Goal: Task Accomplishment & Management: Use online tool/utility

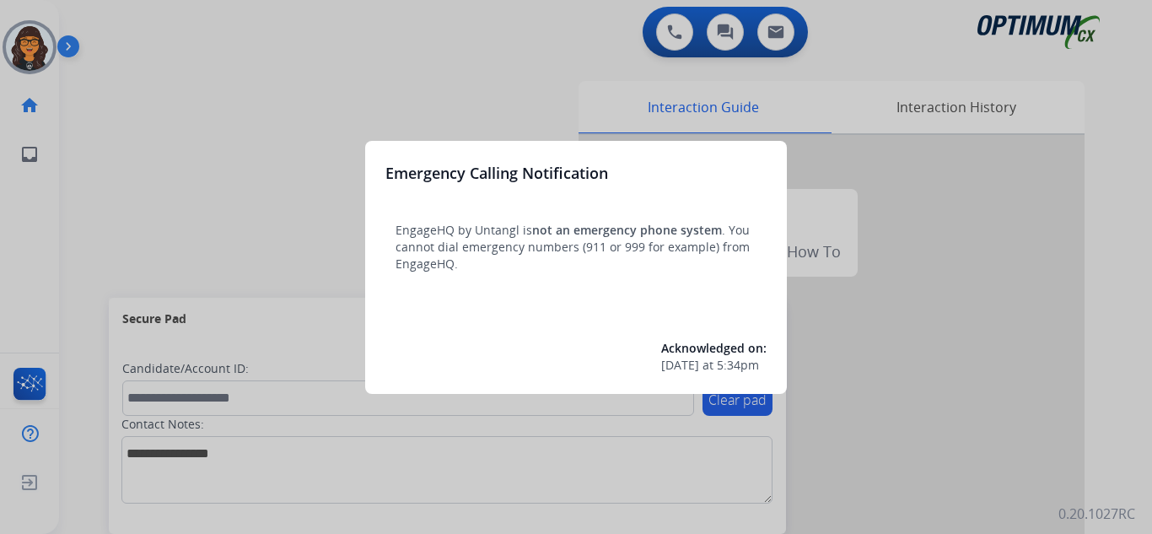
click at [107, 19] on div at bounding box center [576, 267] width 1152 height 534
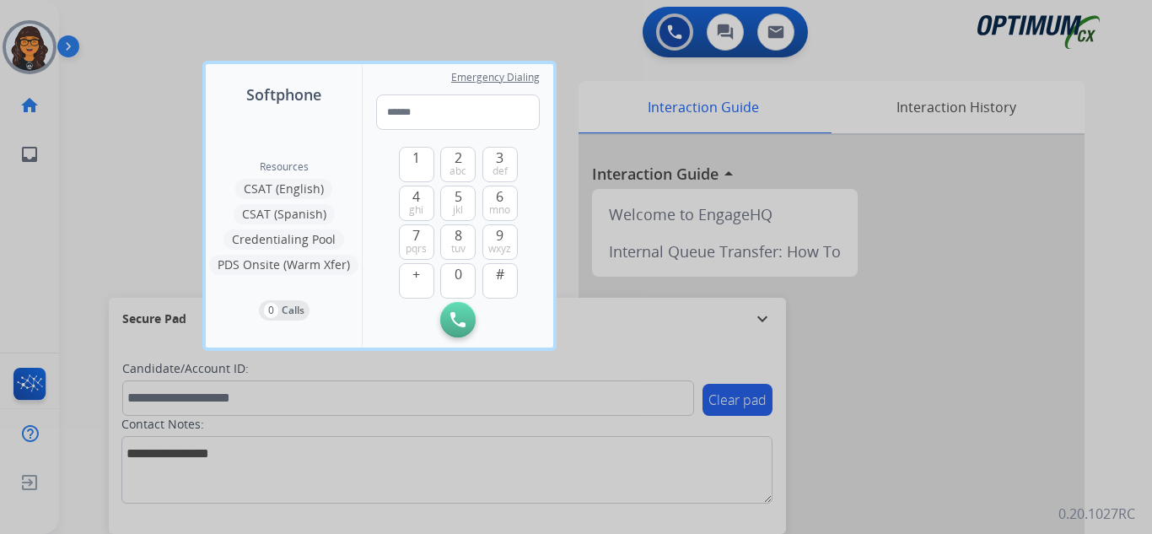
click at [104, 18] on div at bounding box center [576, 267] width 1152 height 534
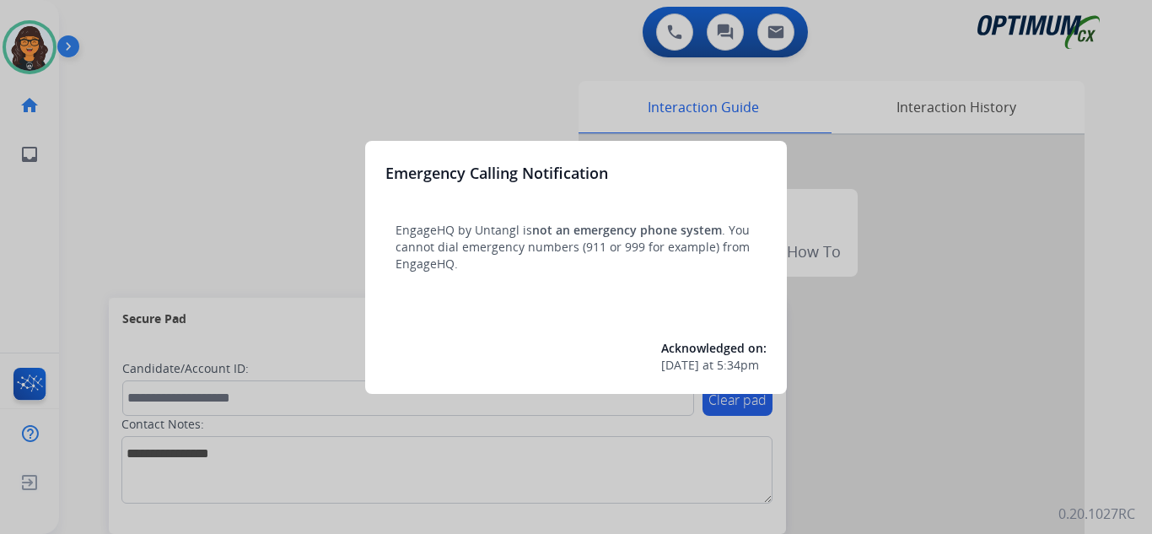
click at [110, 22] on div at bounding box center [576, 267] width 1152 height 534
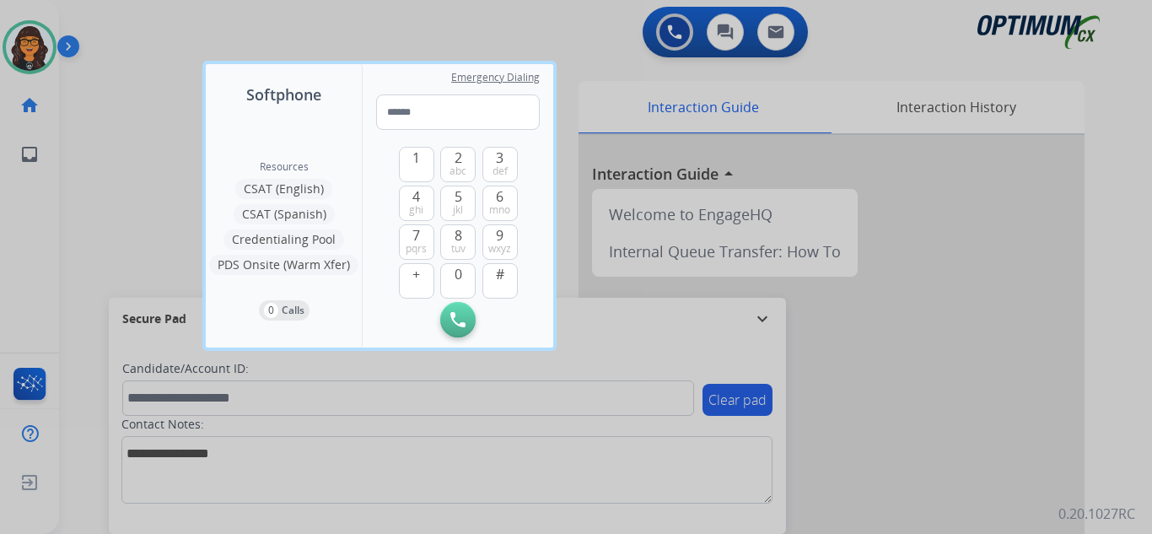
click at [110, 22] on div at bounding box center [576, 267] width 1152 height 534
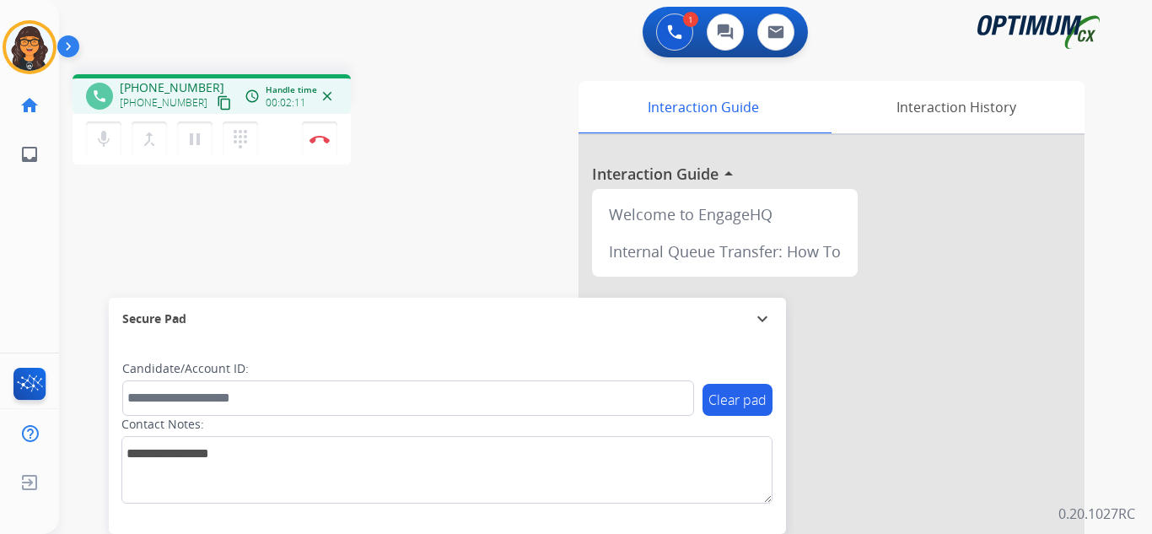
click at [217, 105] on mat-icon "content_copy" at bounding box center [224, 102] width 15 height 15
click at [313, 143] on img at bounding box center [320, 139] width 20 height 8
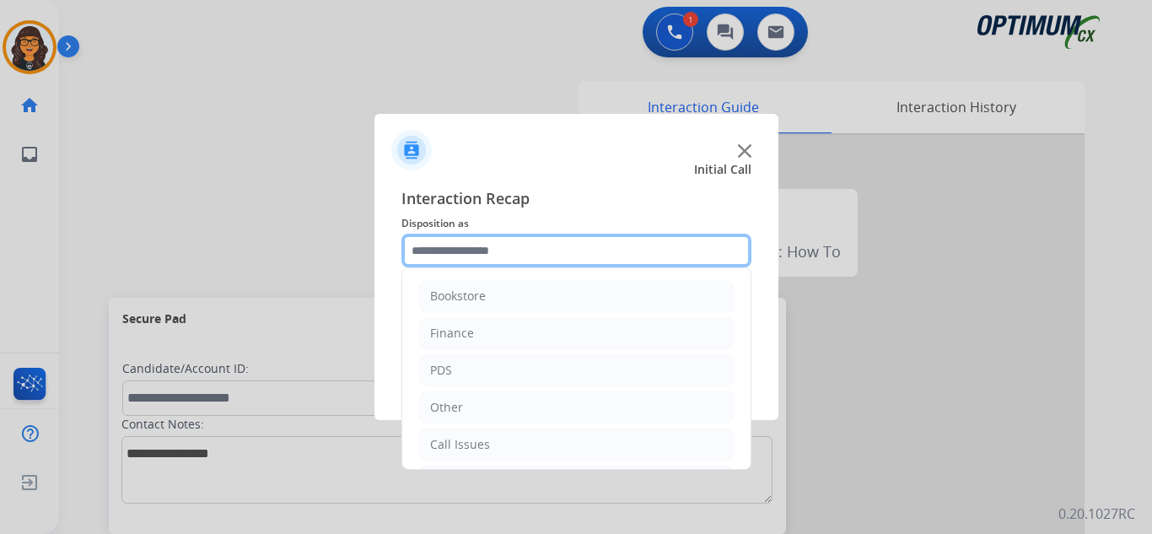
click at [442, 250] on input "text" at bounding box center [576, 251] width 350 height 34
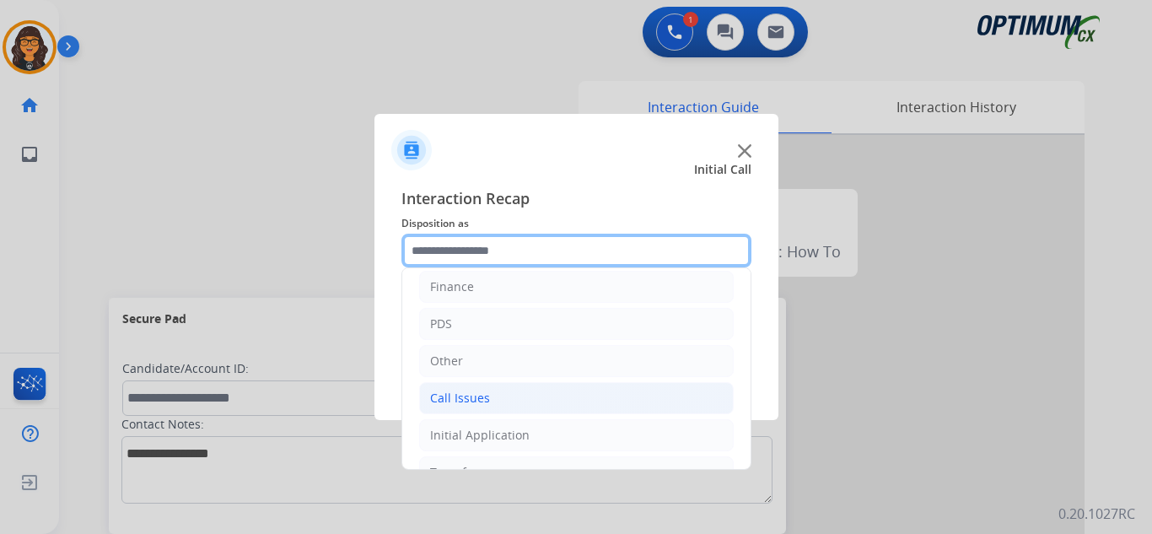
scroll to position [84, 0]
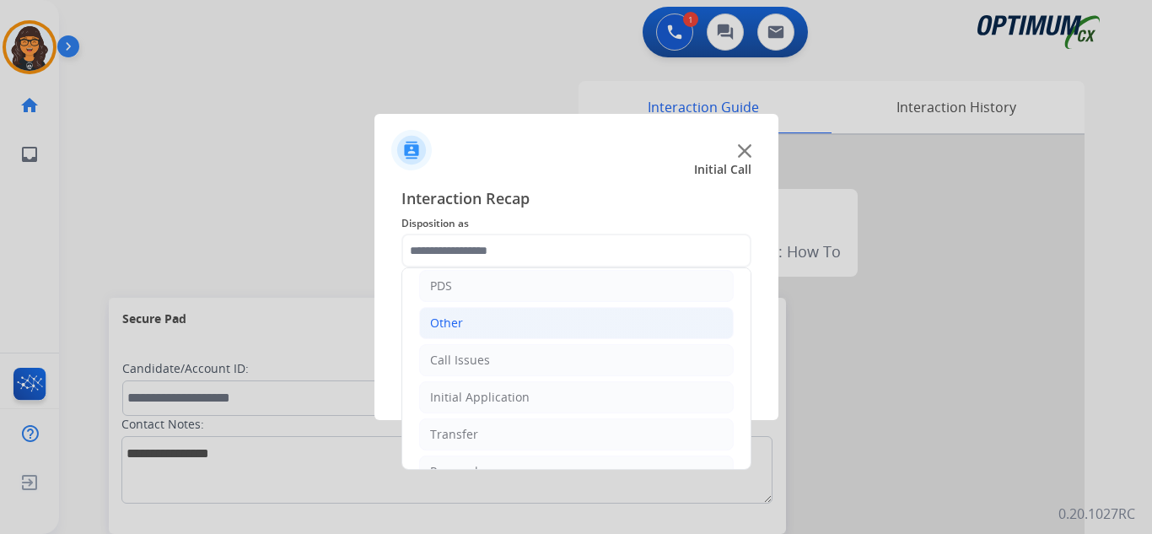
click at [444, 326] on div "Other" at bounding box center [446, 323] width 33 height 17
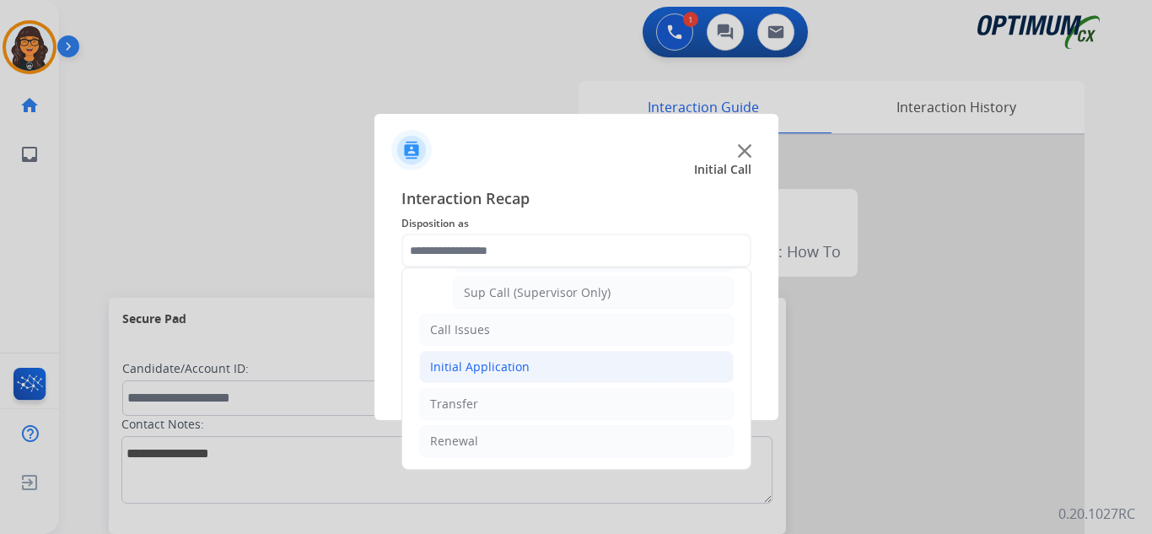
click at [468, 361] on div "Initial Application" at bounding box center [480, 366] width 100 height 17
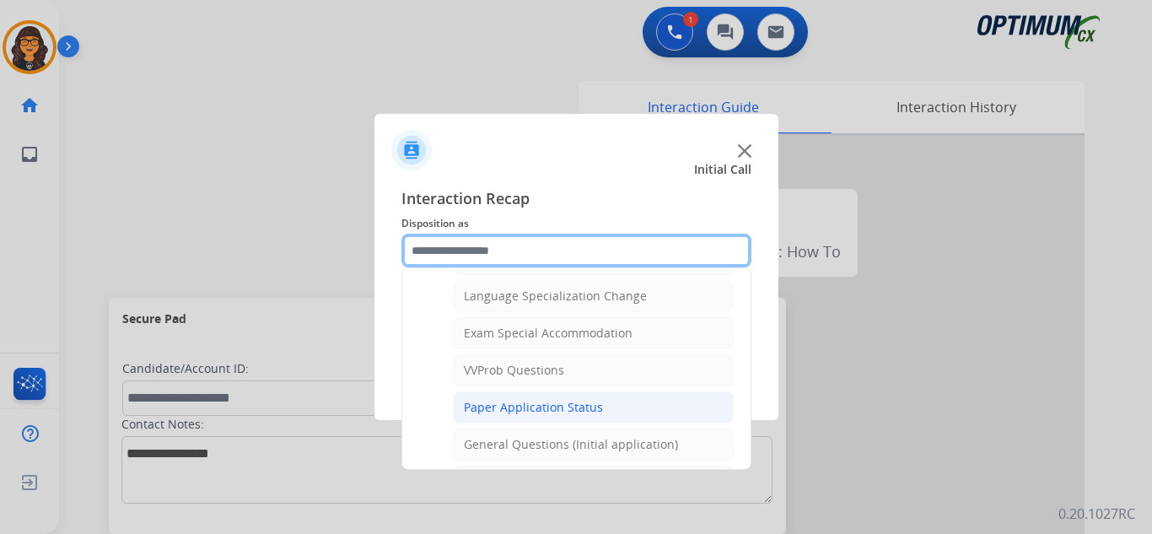
scroll to position [918, 0]
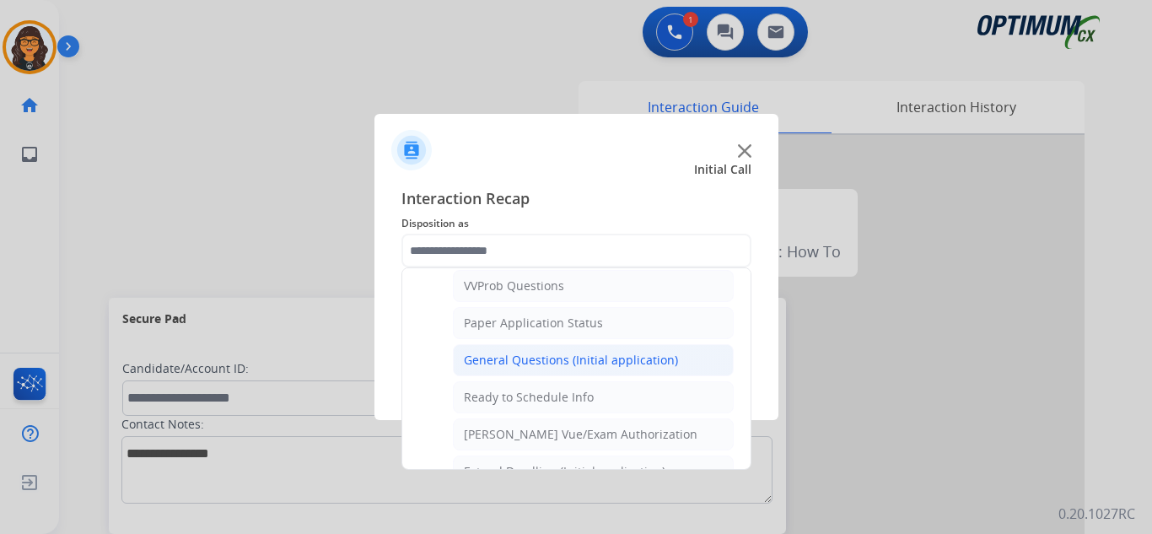
click at [552, 368] on div "General Questions (Initial application)" at bounding box center [571, 360] width 214 height 17
type input "**********"
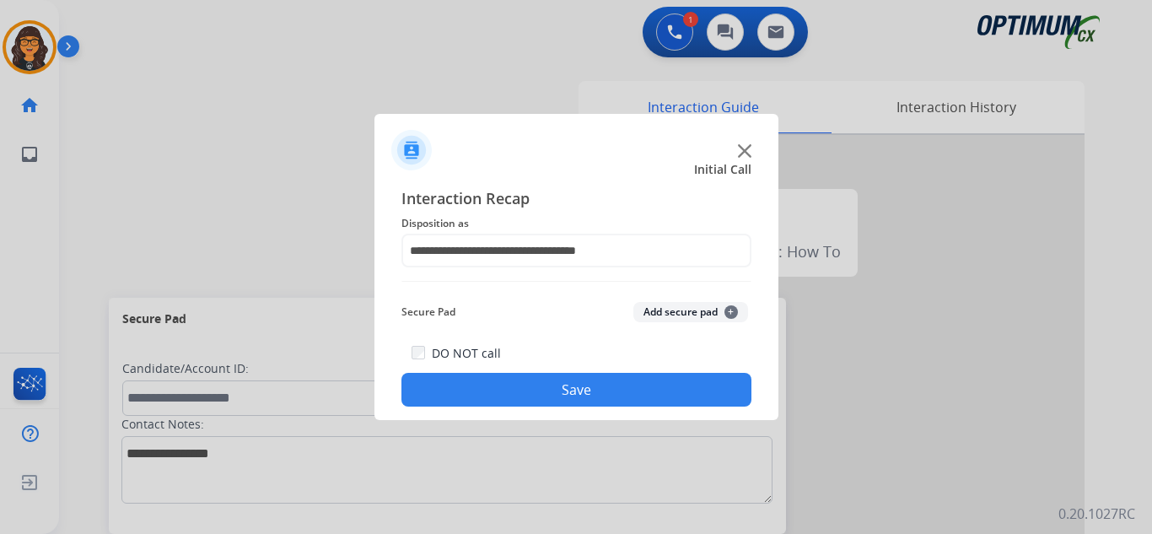
click at [553, 390] on button "Save" at bounding box center [576, 390] width 350 height 34
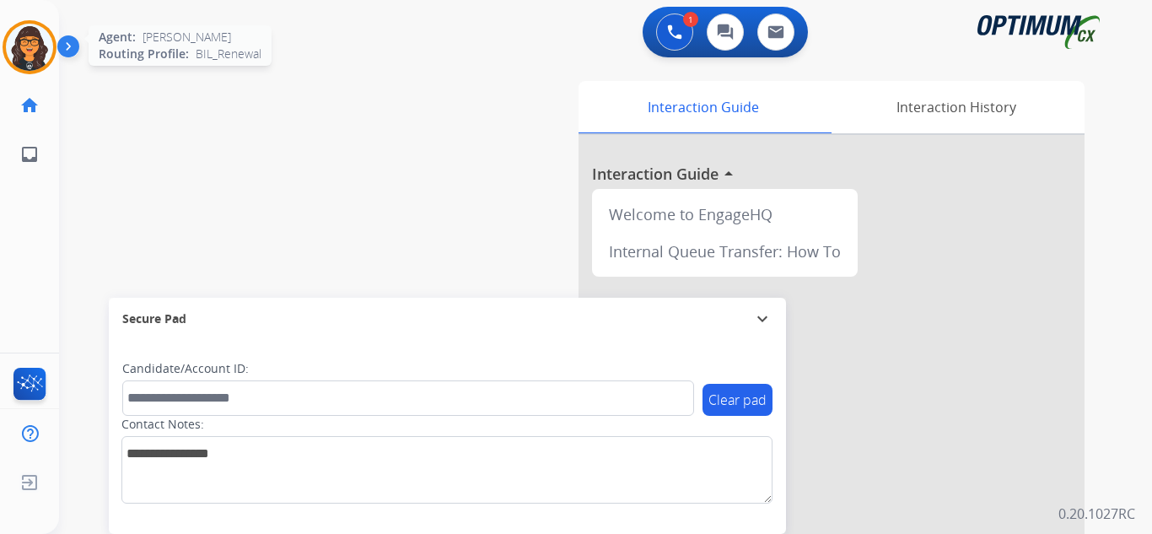
click at [30, 65] on img at bounding box center [29, 47] width 47 height 47
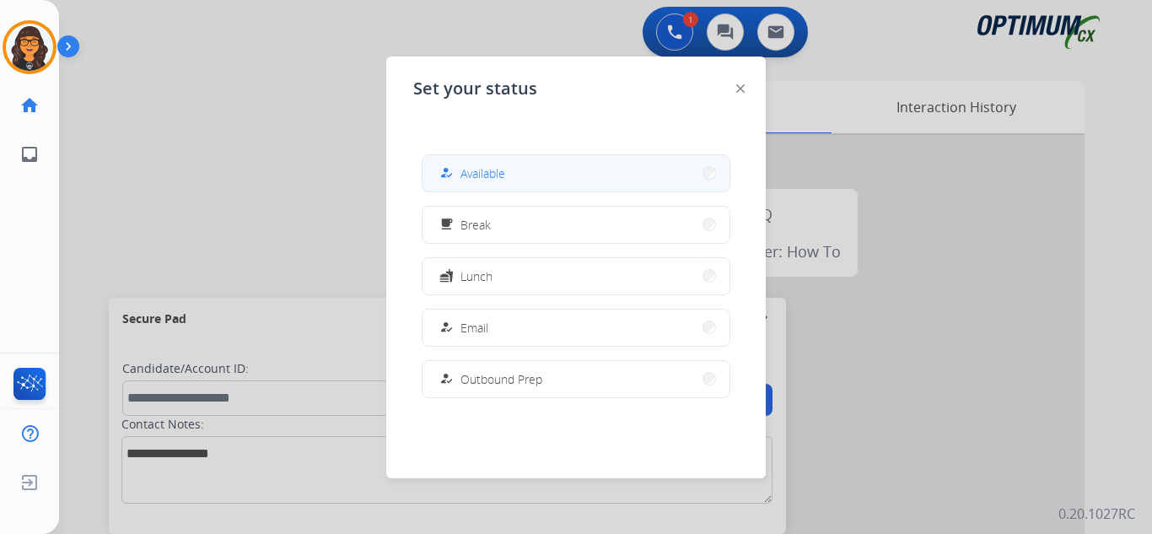
click at [480, 175] on span "Available" at bounding box center [482, 173] width 45 height 18
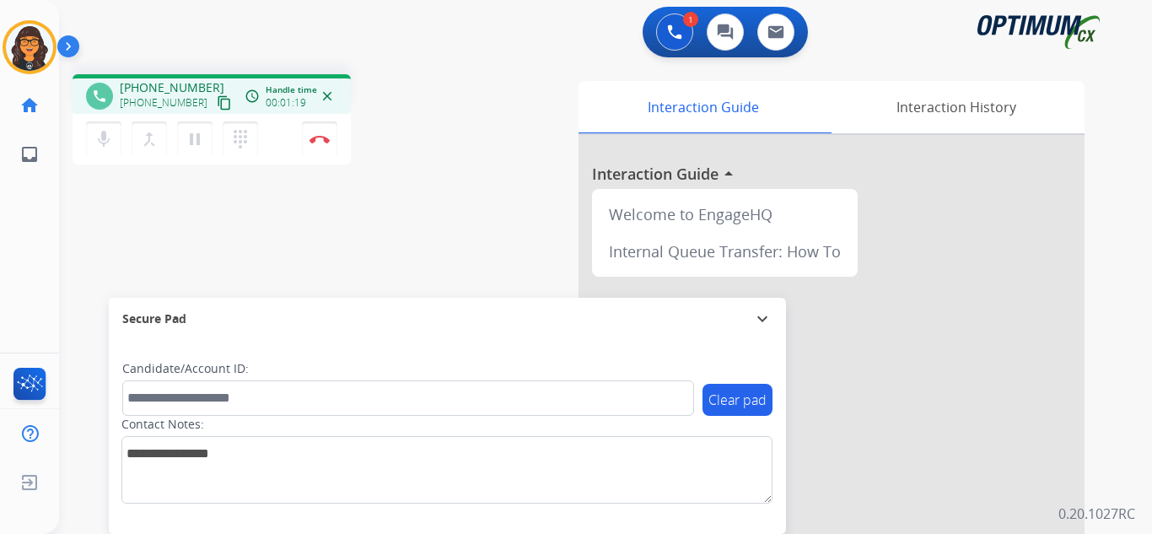
click at [217, 105] on mat-icon "content_copy" at bounding box center [224, 102] width 15 height 15
click at [319, 142] on img at bounding box center [320, 139] width 20 height 8
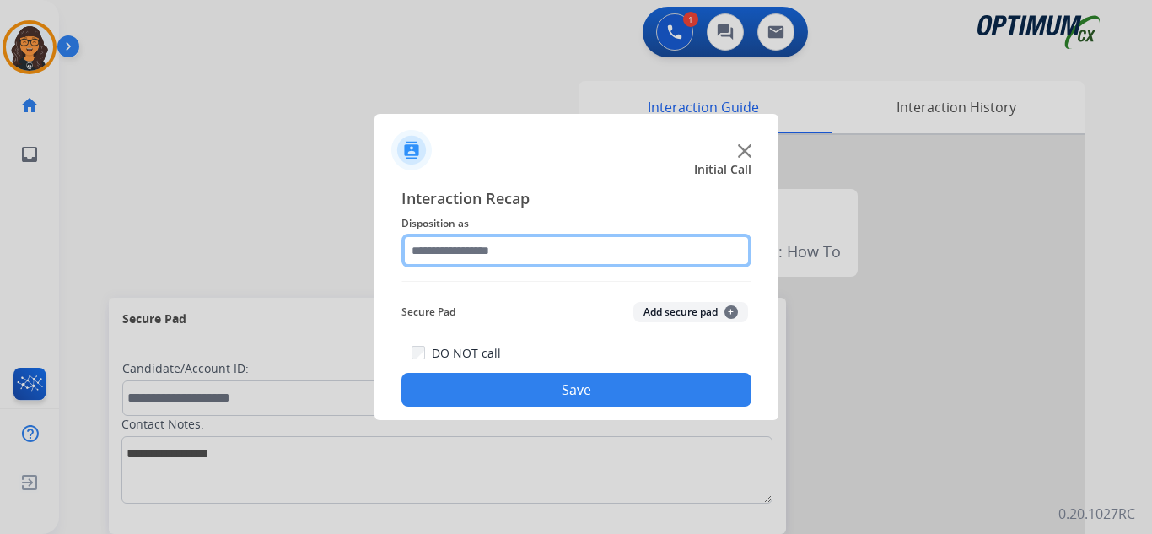
click at [419, 238] on input "text" at bounding box center [576, 251] width 350 height 34
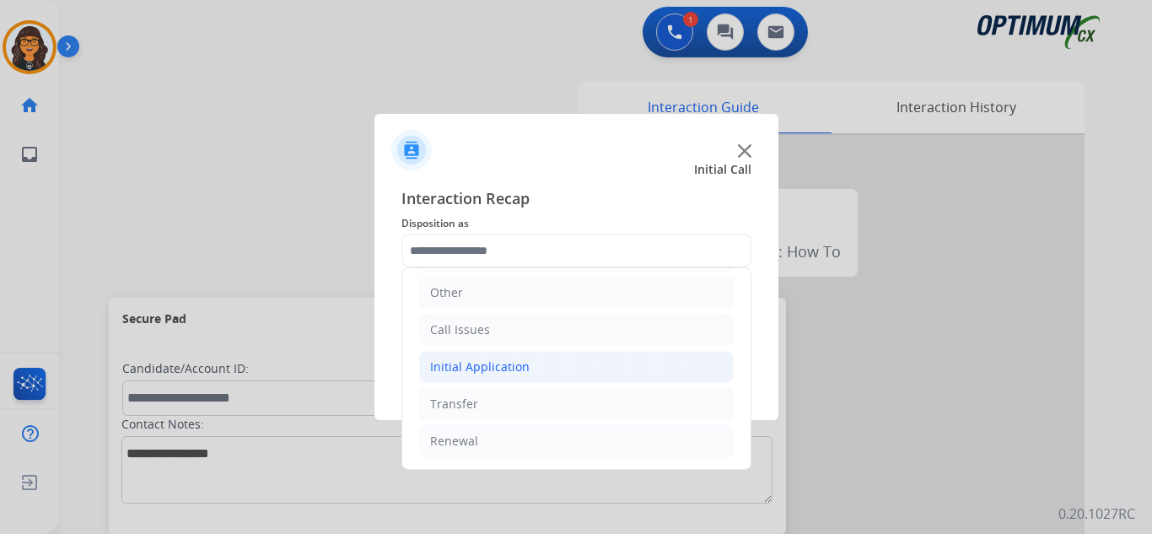
click at [498, 367] on div "Initial Application" at bounding box center [480, 366] width 100 height 17
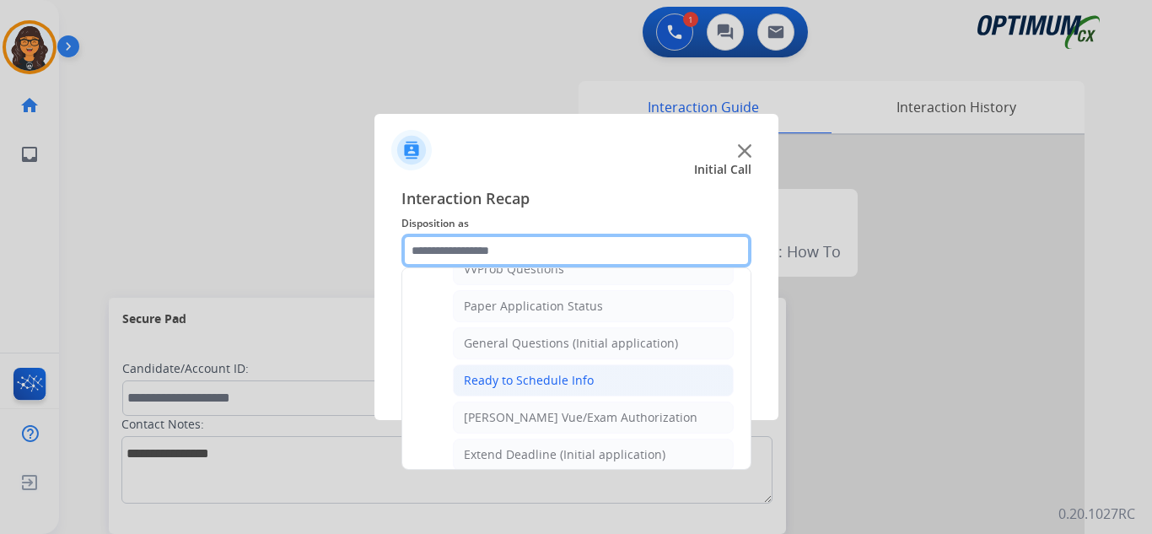
scroll to position [958, 0]
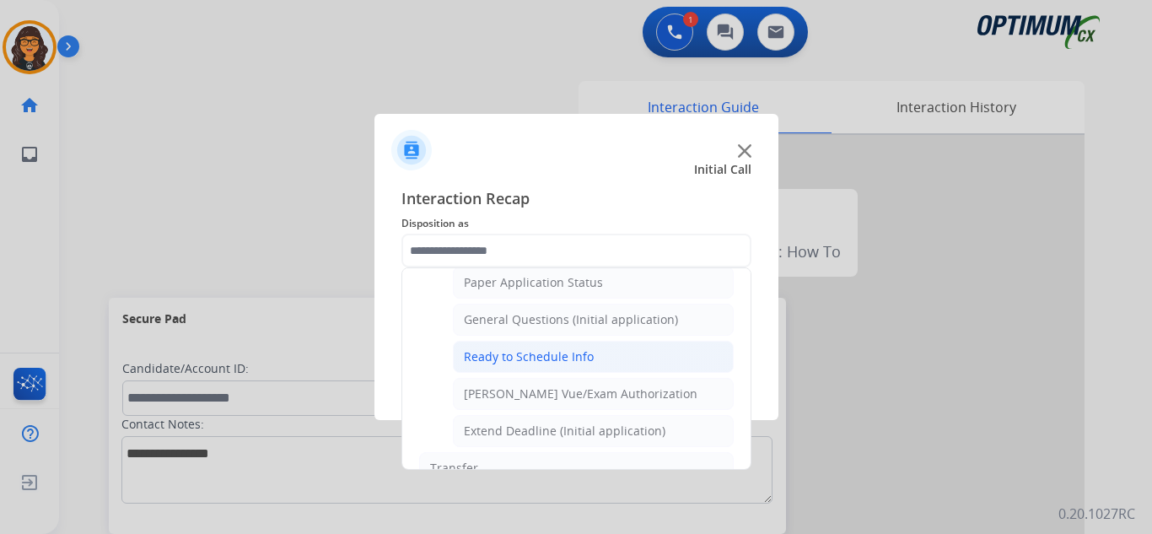
click at [549, 362] on div "Ready to Schedule Info" at bounding box center [529, 356] width 130 height 17
type input "**********"
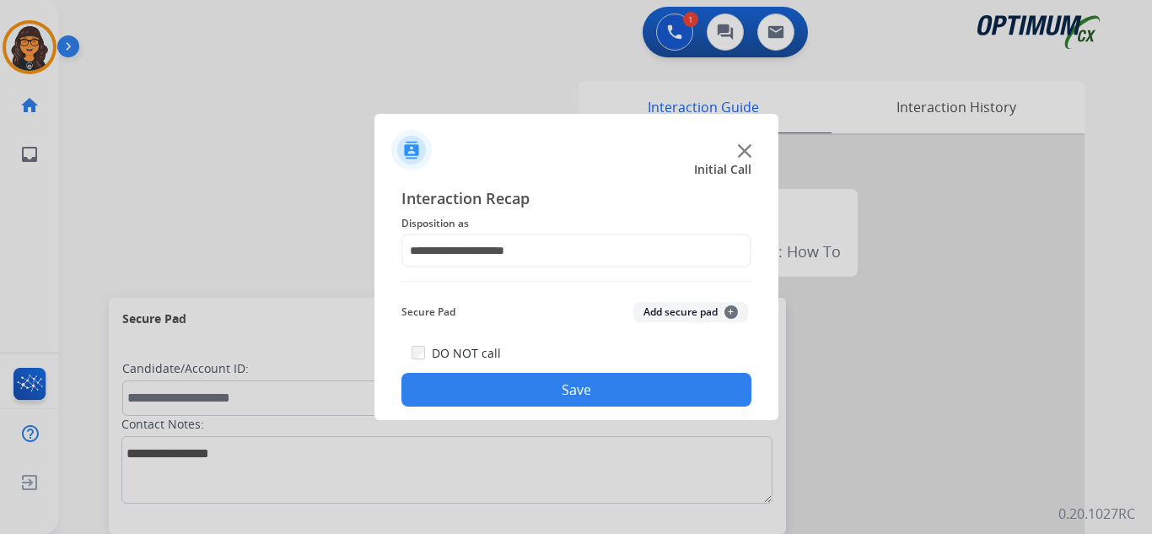
click at [552, 386] on button "Save" at bounding box center [576, 390] width 350 height 34
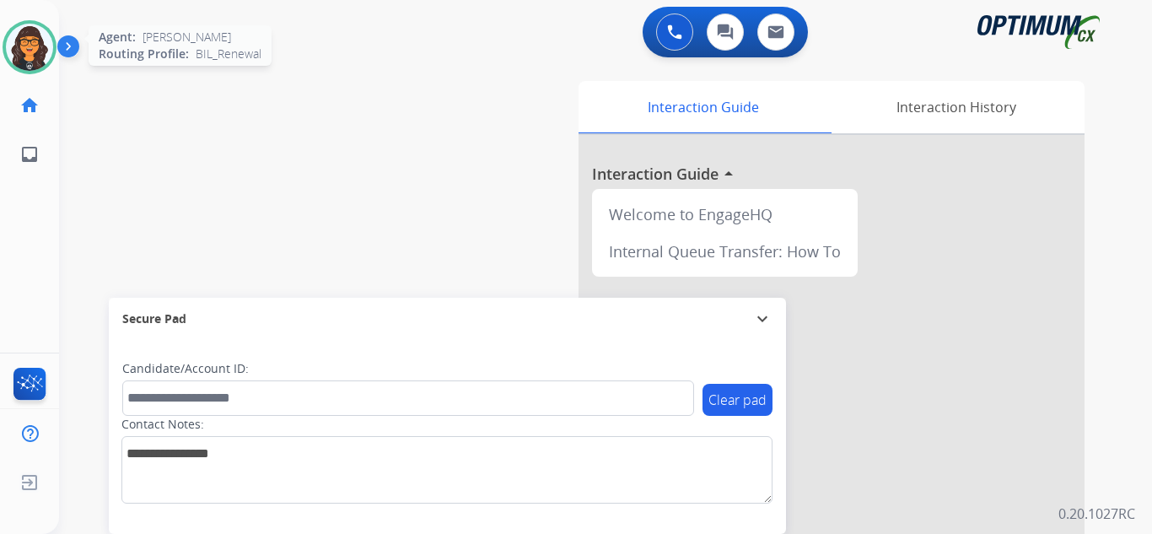
click at [46, 43] on img at bounding box center [29, 47] width 47 height 47
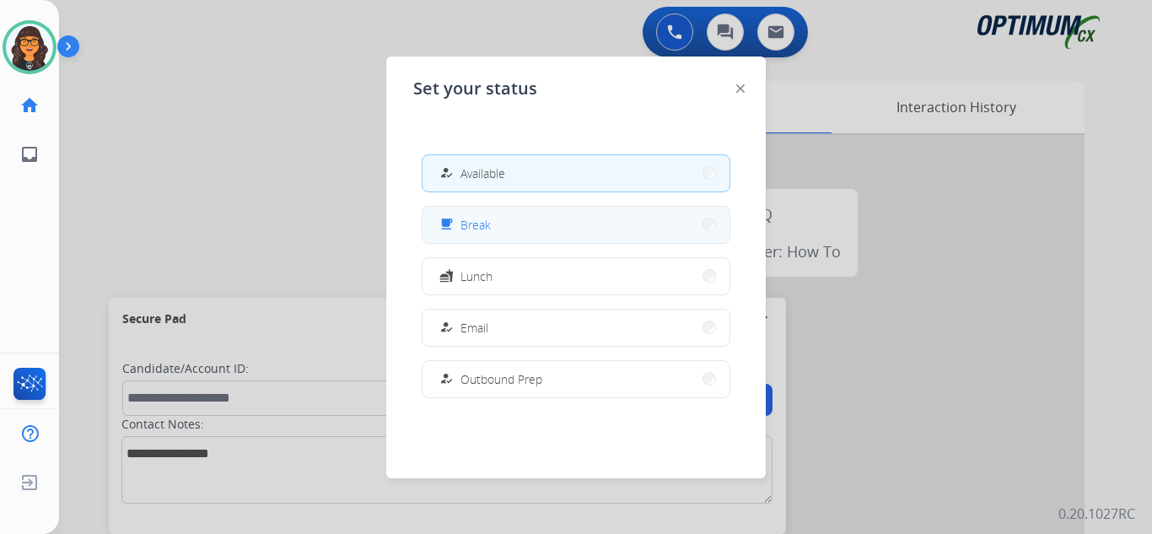
click at [492, 220] on button "free_breakfast Break" at bounding box center [576, 225] width 307 height 36
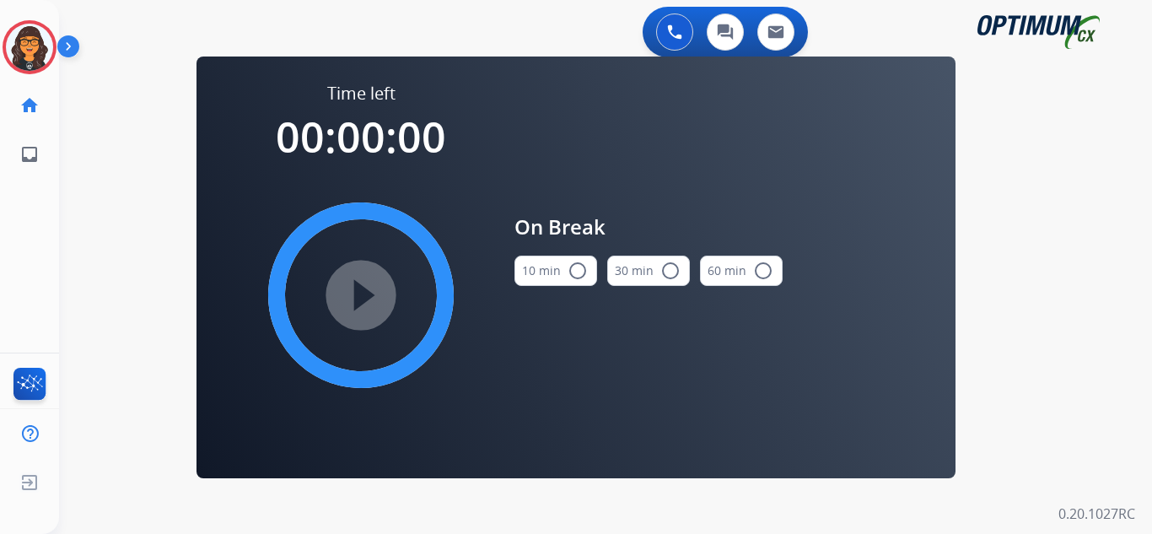
click at [561, 282] on button "10 min radio_button_unchecked" at bounding box center [555, 271] width 83 height 30
drag, startPoint x: 362, startPoint y: 299, endPoint x: 588, endPoint y: 288, distance: 226.3
click at [363, 299] on mat-icon "play_circle_filled" at bounding box center [361, 295] width 20 height 20
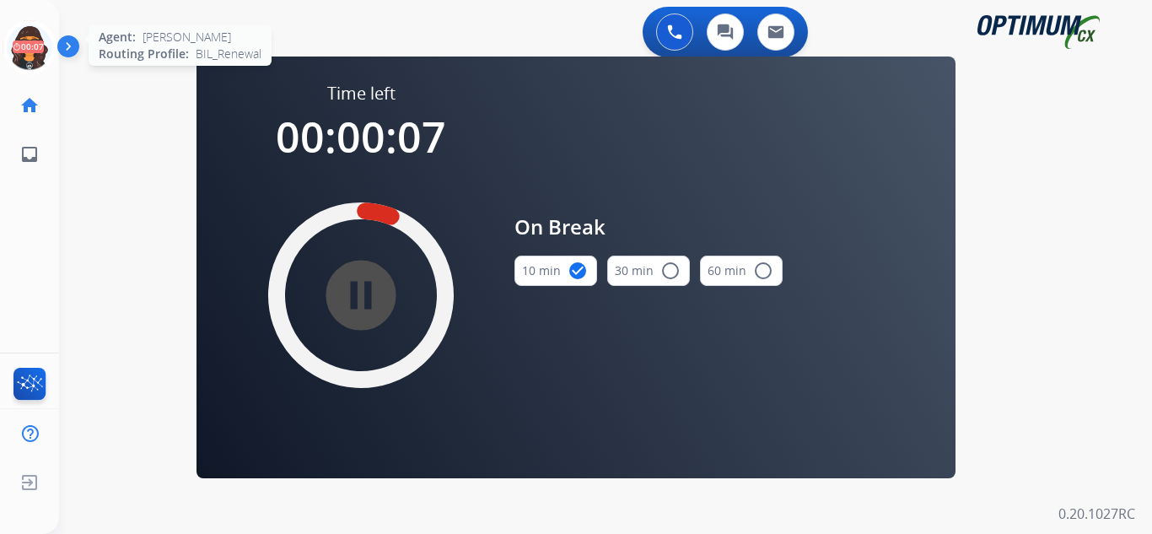
click at [30, 46] on icon at bounding box center [30, 47] width 55 height 55
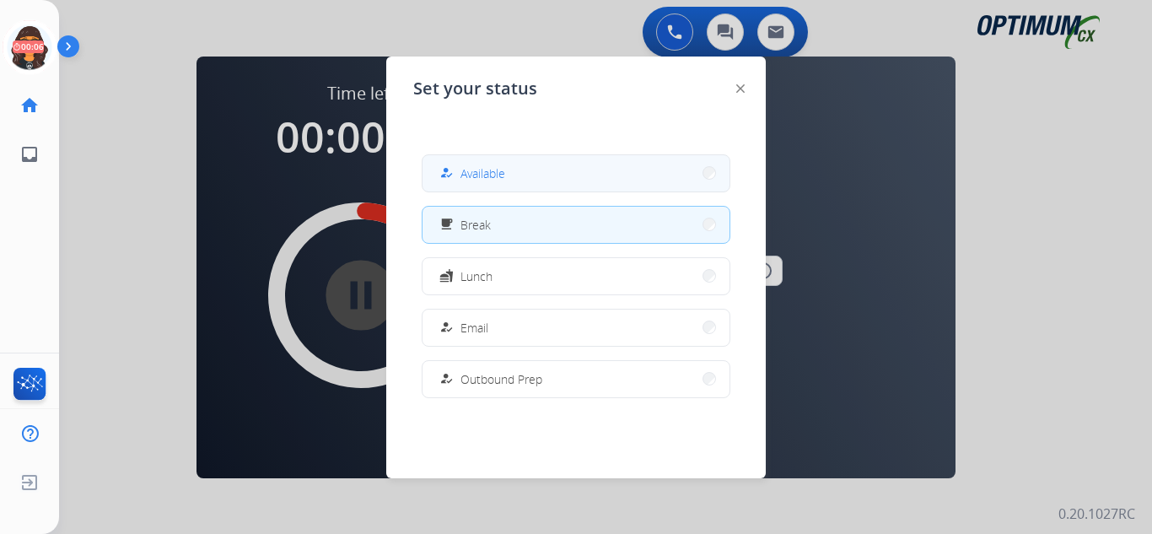
click at [479, 169] on span "Available" at bounding box center [482, 173] width 45 height 18
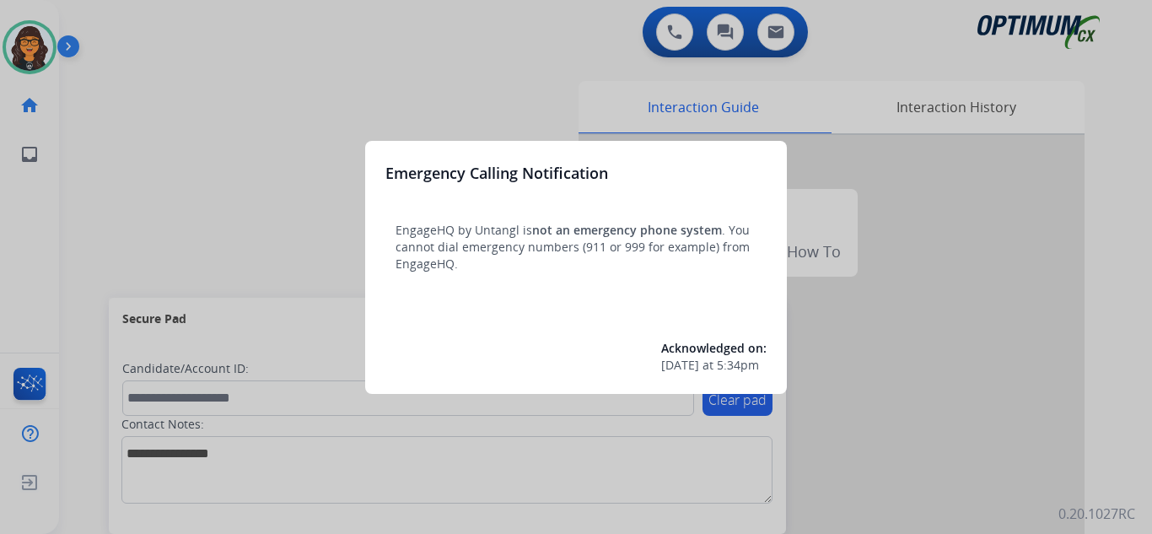
click at [121, 9] on div at bounding box center [576, 267] width 1152 height 534
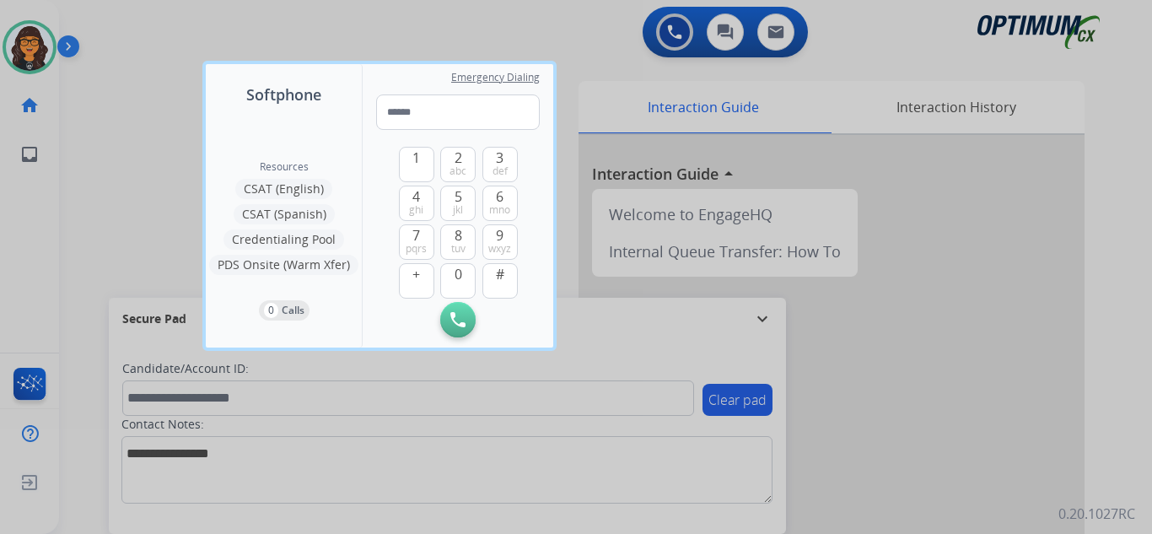
click at [111, 14] on div at bounding box center [576, 267] width 1152 height 534
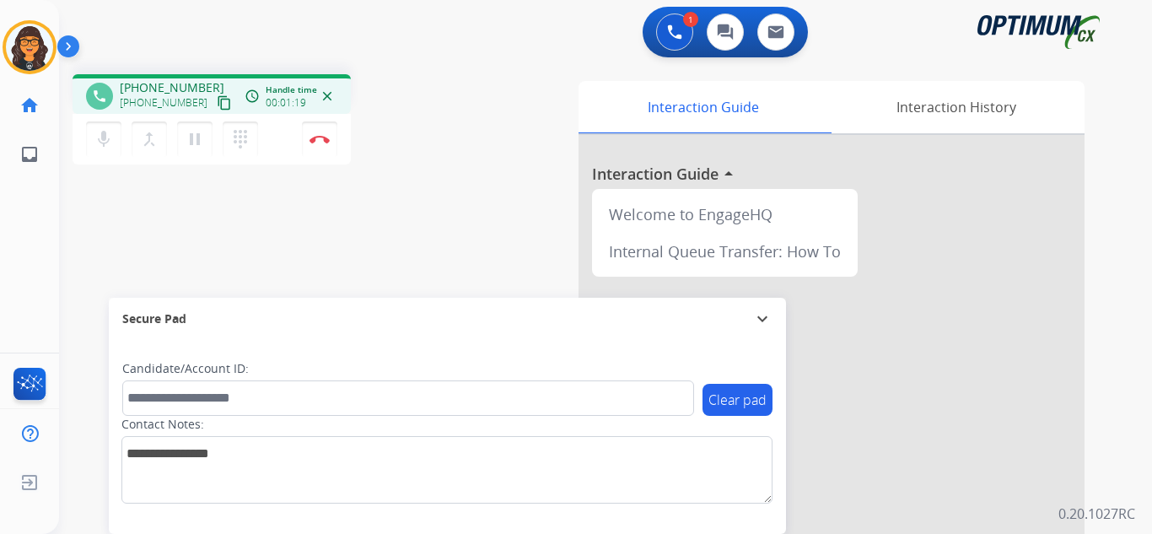
click at [217, 103] on mat-icon "content_copy" at bounding box center [224, 102] width 15 height 15
click at [314, 139] on img at bounding box center [320, 139] width 20 height 8
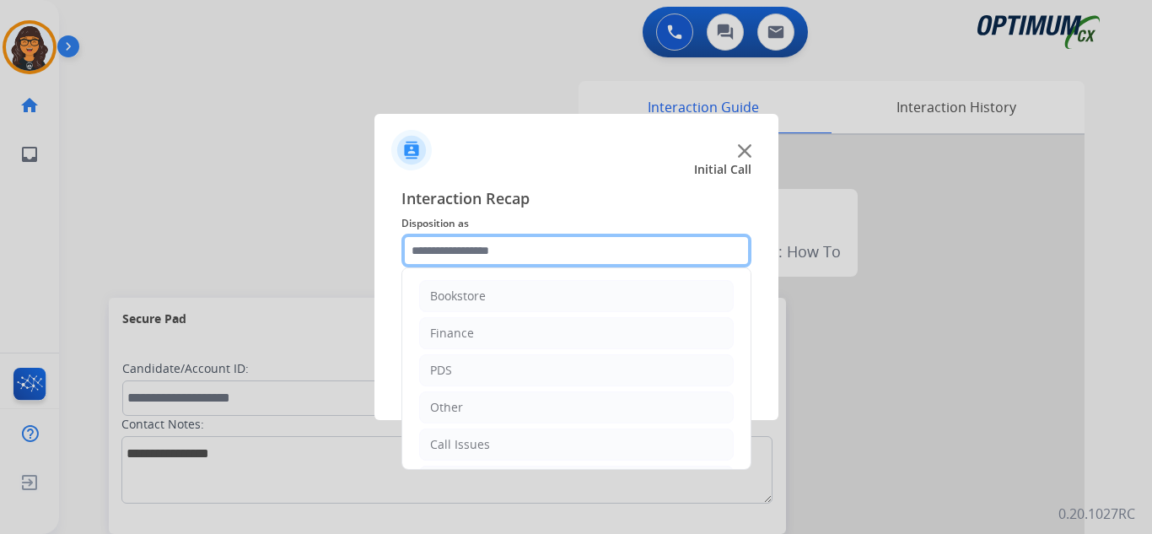
click at [457, 256] on input "text" at bounding box center [576, 251] width 350 height 34
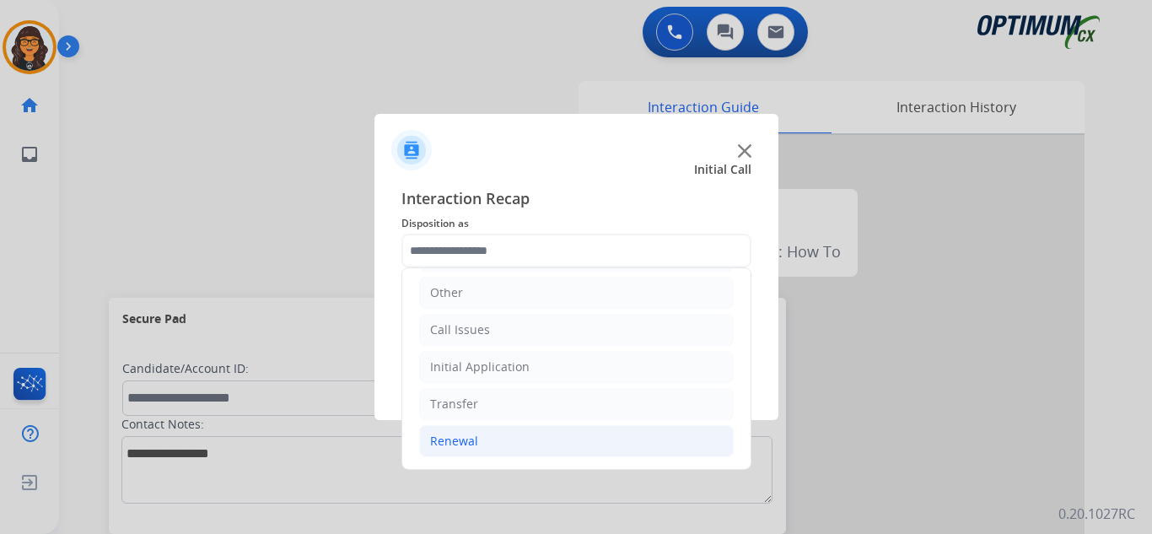
click at [434, 449] on div "Renewal" at bounding box center [454, 441] width 48 height 17
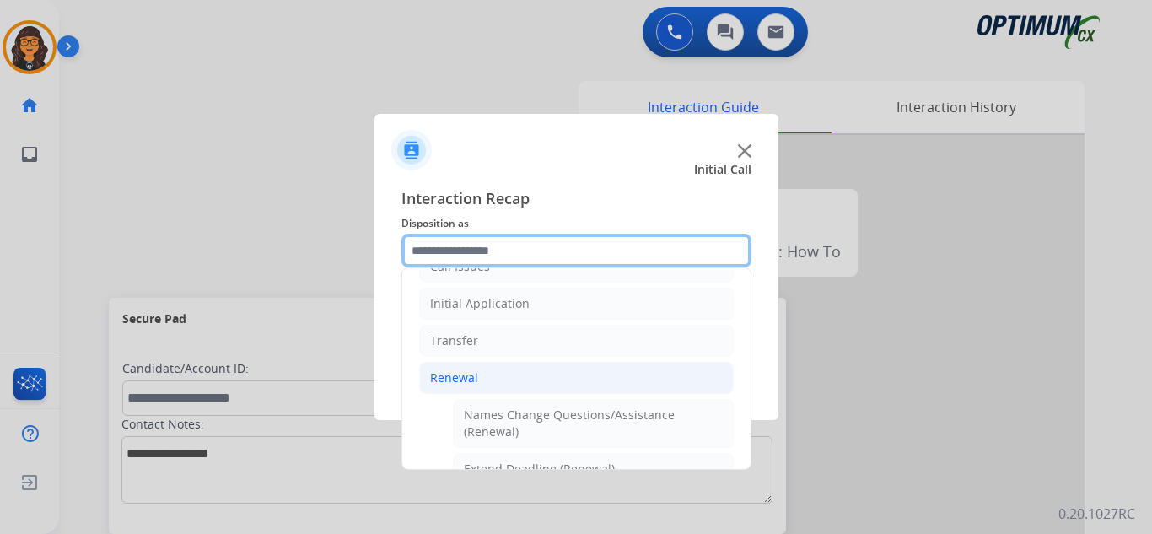
scroll to position [368, 0]
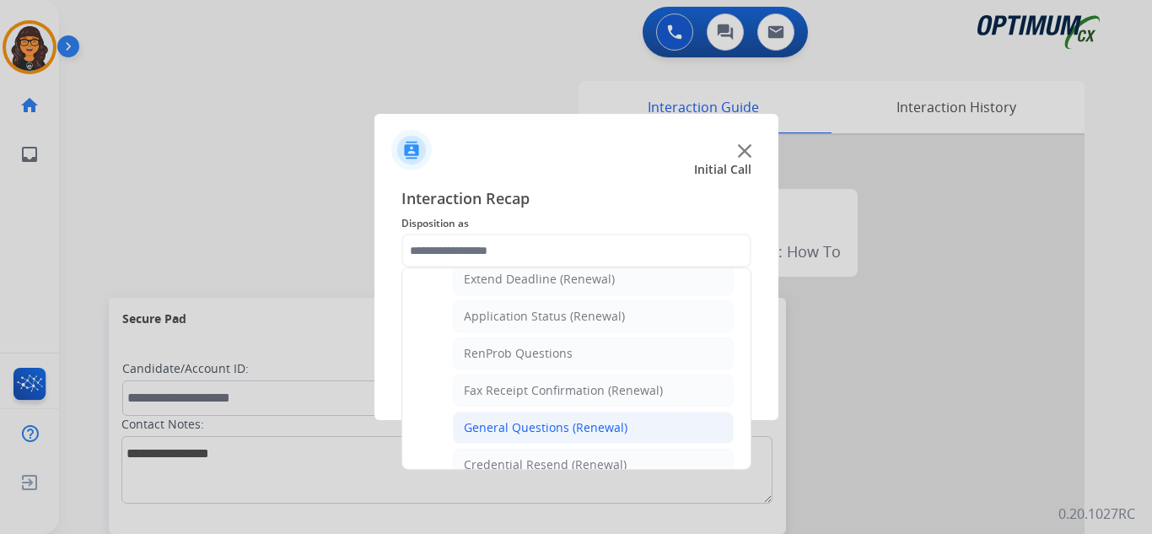
click at [542, 426] on div "General Questions (Renewal)" at bounding box center [546, 427] width 164 height 17
type input "**********"
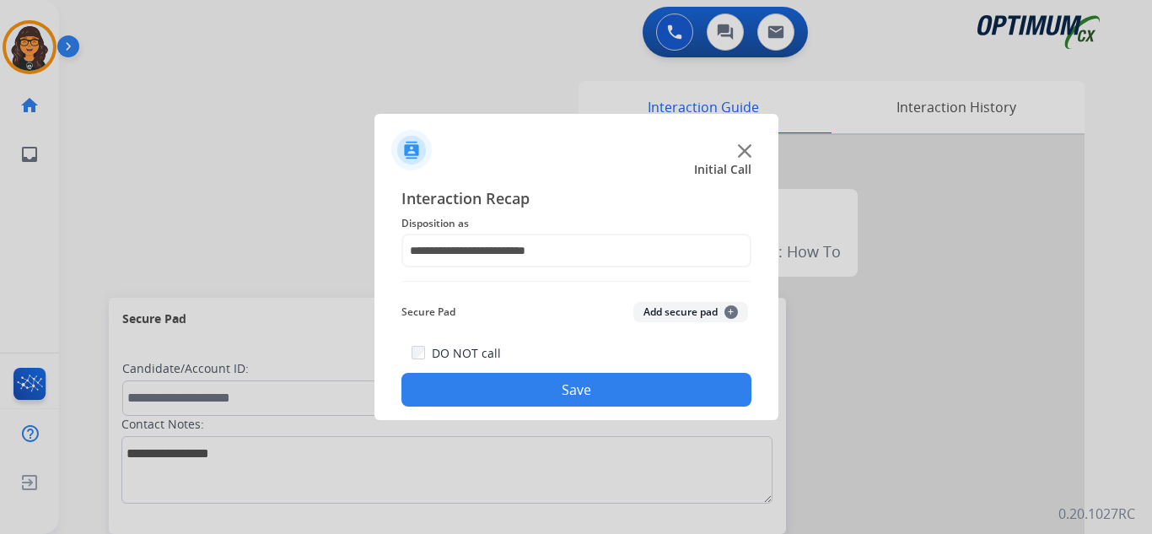
click at [537, 405] on button "Save" at bounding box center [576, 390] width 350 height 34
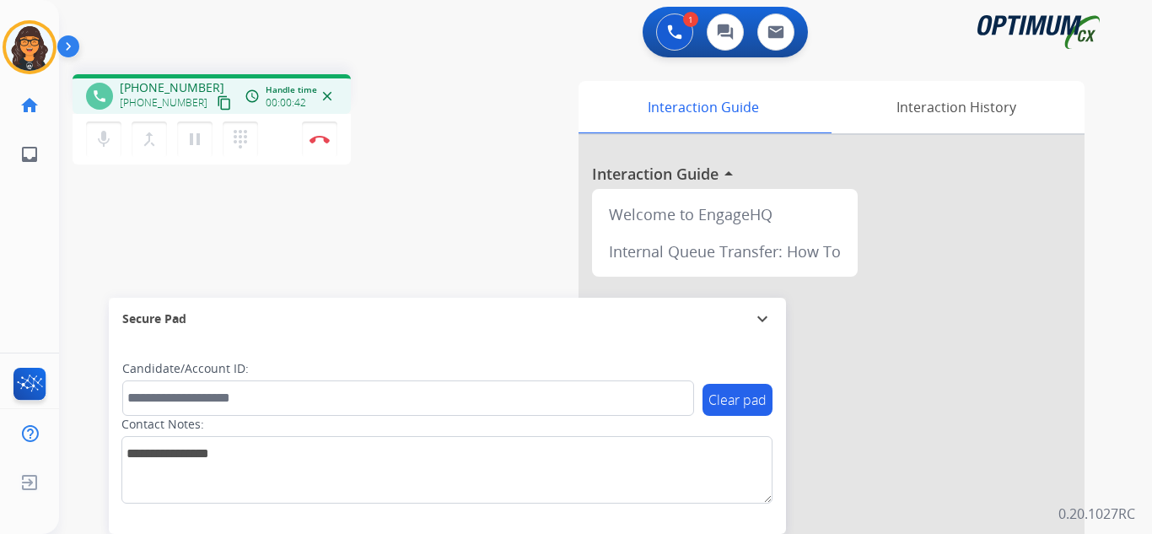
drag, startPoint x: 206, startPoint y: 104, endPoint x: 214, endPoint y: 54, distance: 50.5
click at [217, 104] on mat-icon "content_copy" at bounding box center [224, 102] width 15 height 15
click at [188, 139] on mat-icon "pause" at bounding box center [195, 139] width 20 height 20
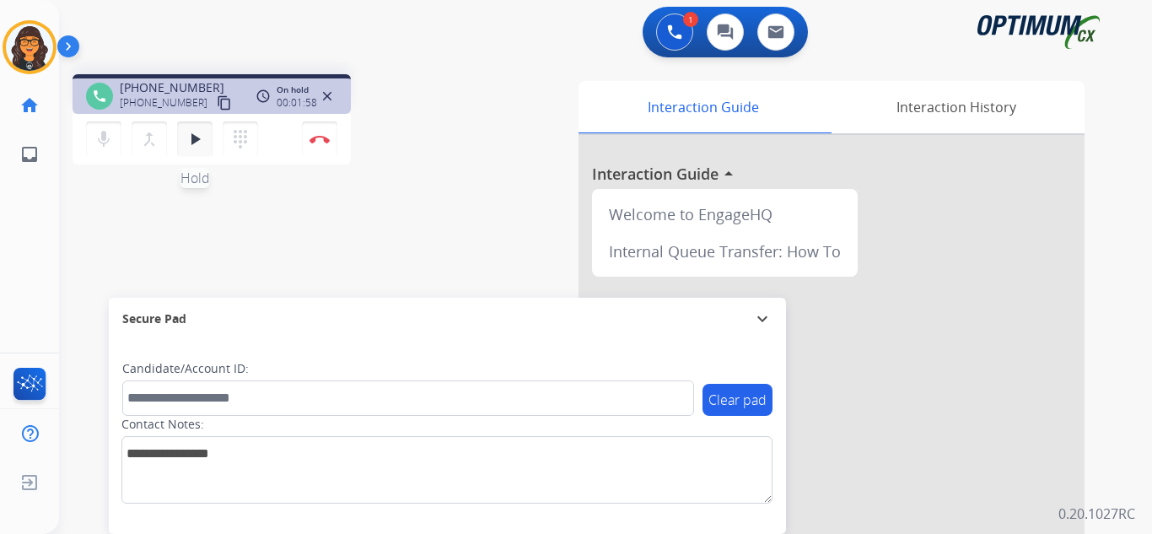
click at [194, 139] on mat-icon "play_arrow" at bounding box center [195, 139] width 20 height 20
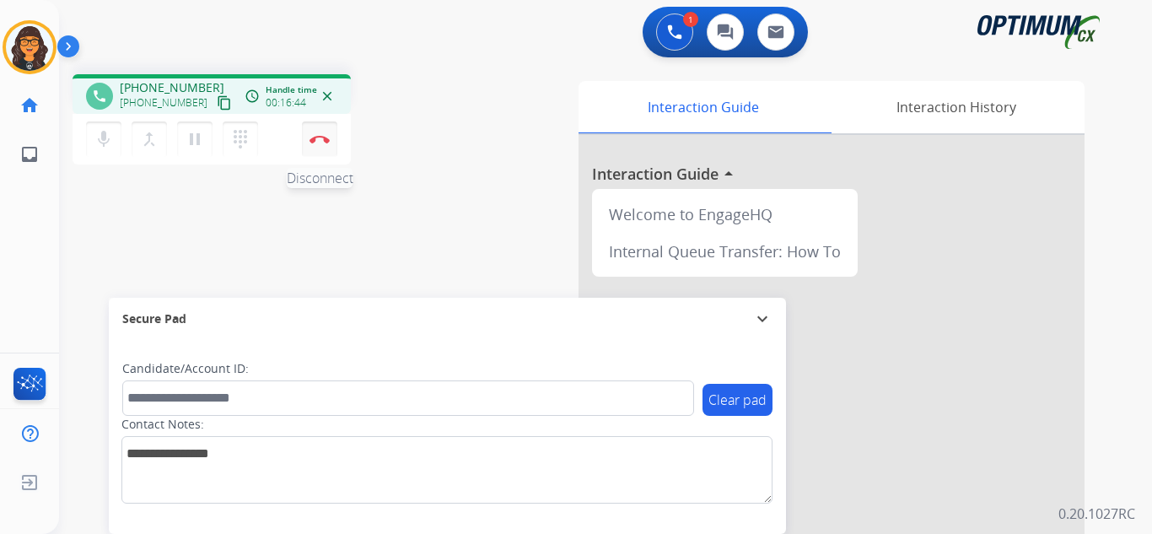
click at [320, 142] on img at bounding box center [320, 139] width 20 height 8
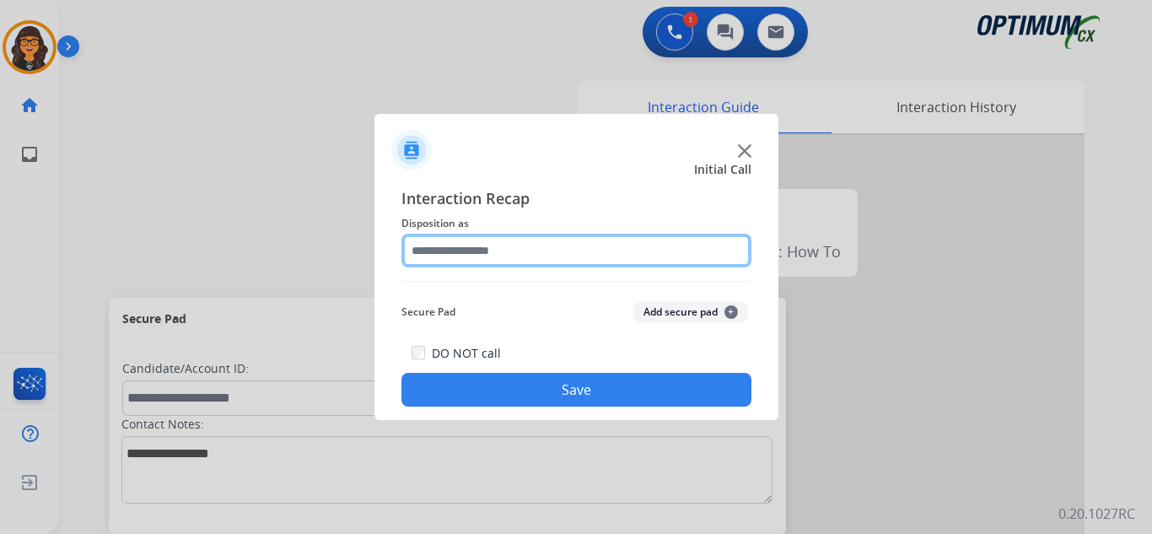
click at [464, 255] on input "text" at bounding box center [576, 251] width 350 height 34
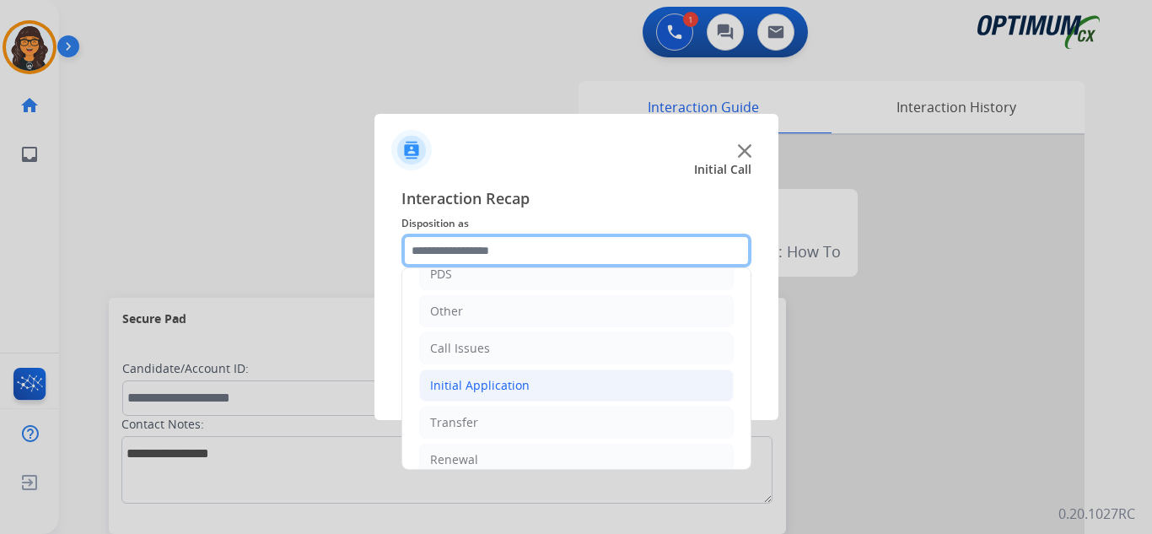
scroll to position [115, 0]
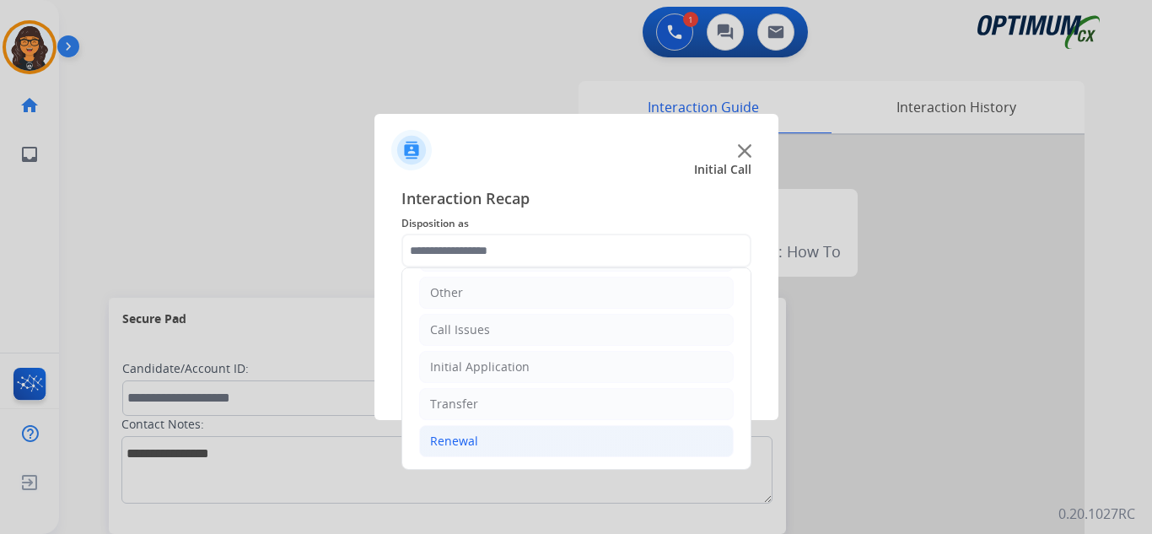
click at [464, 445] on div "Renewal" at bounding box center [454, 441] width 48 height 17
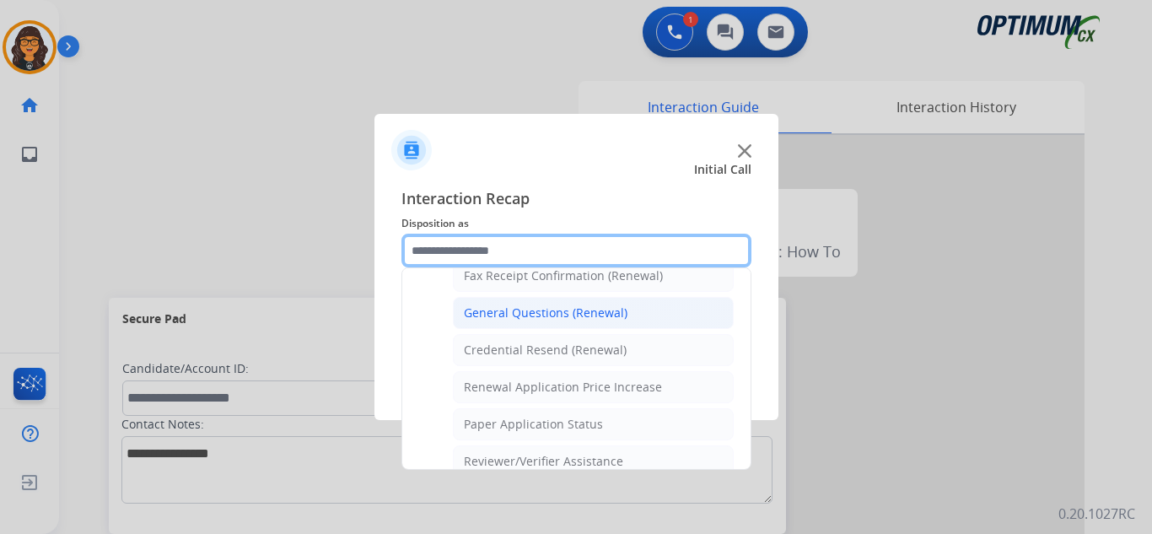
scroll to position [398, 0]
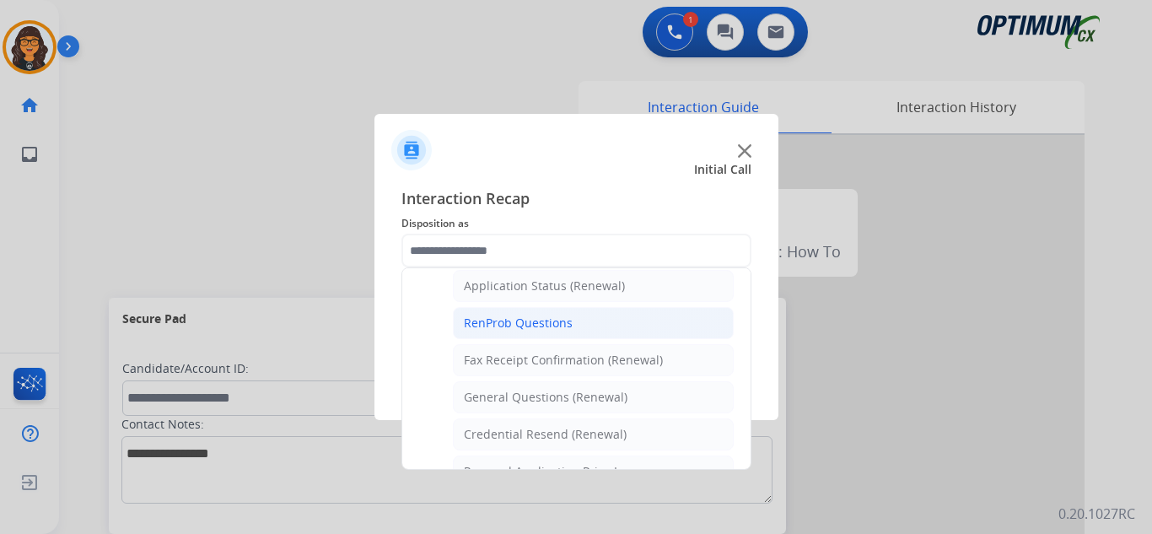
click at [534, 323] on div "RenProb Questions" at bounding box center [518, 323] width 109 height 17
type input "**********"
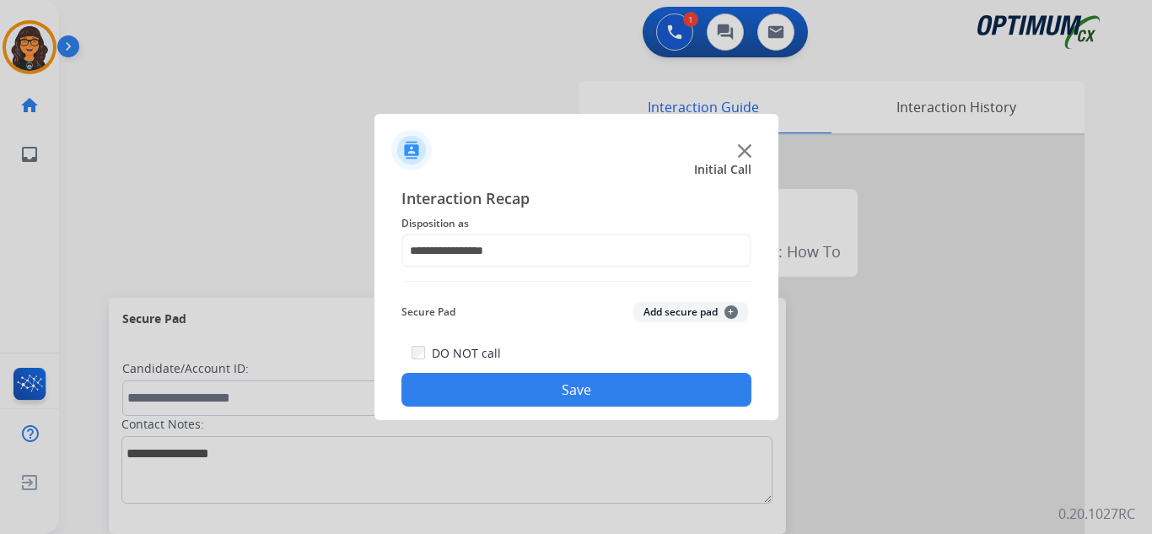
click at [563, 383] on button "Save" at bounding box center [576, 390] width 350 height 34
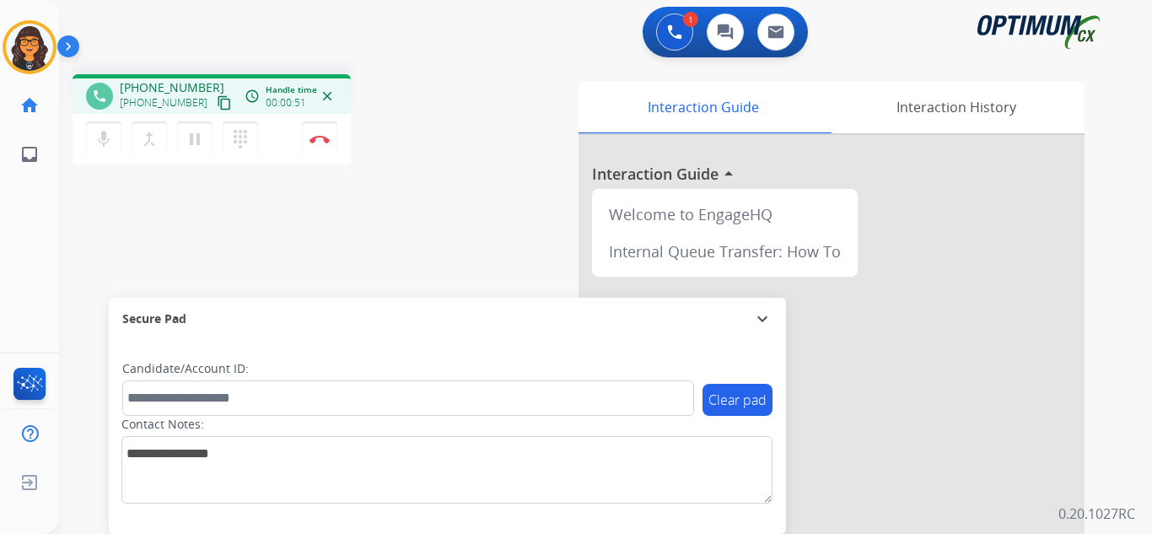
click at [217, 106] on mat-icon "content_copy" at bounding box center [224, 102] width 15 height 15
click at [323, 132] on button "Disconnect" at bounding box center [319, 138] width 35 height 35
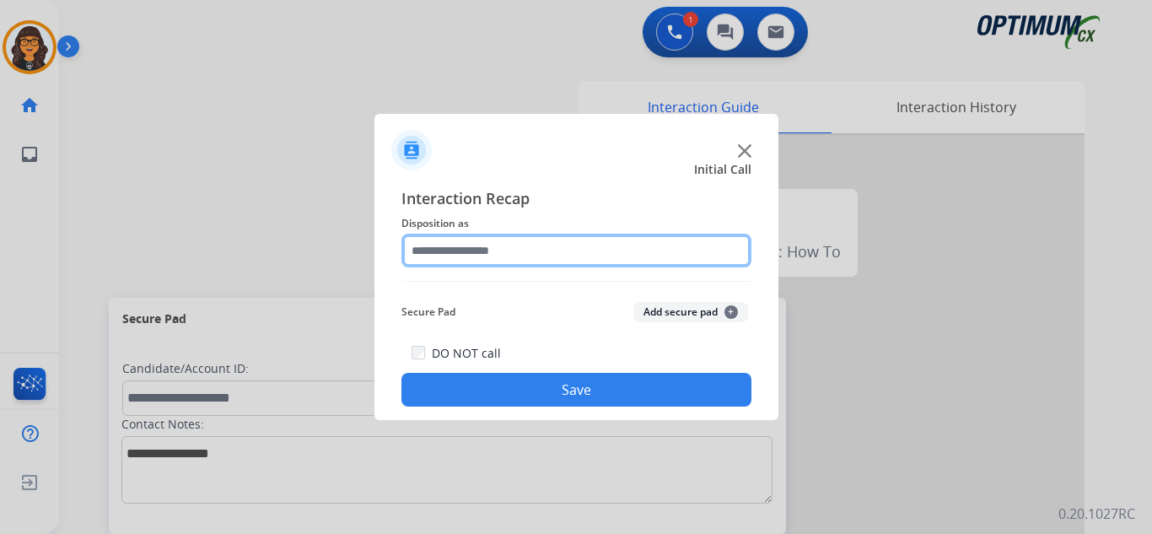
click at [460, 250] on input "text" at bounding box center [576, 251] width 350 height 34
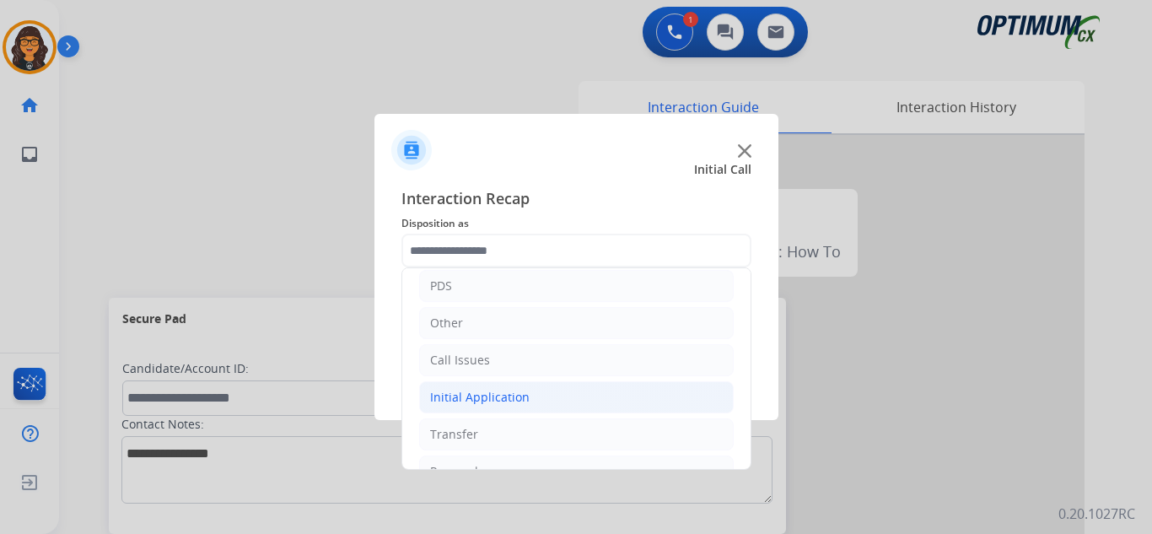
drag, startPoint x: 482, startPoint y: 398, endPoint x: 510, endPoint y: 399, distance: 27.8
click at [483, 398] on div "Initial Application" at bounding box center [480, 397] width 100 height 17
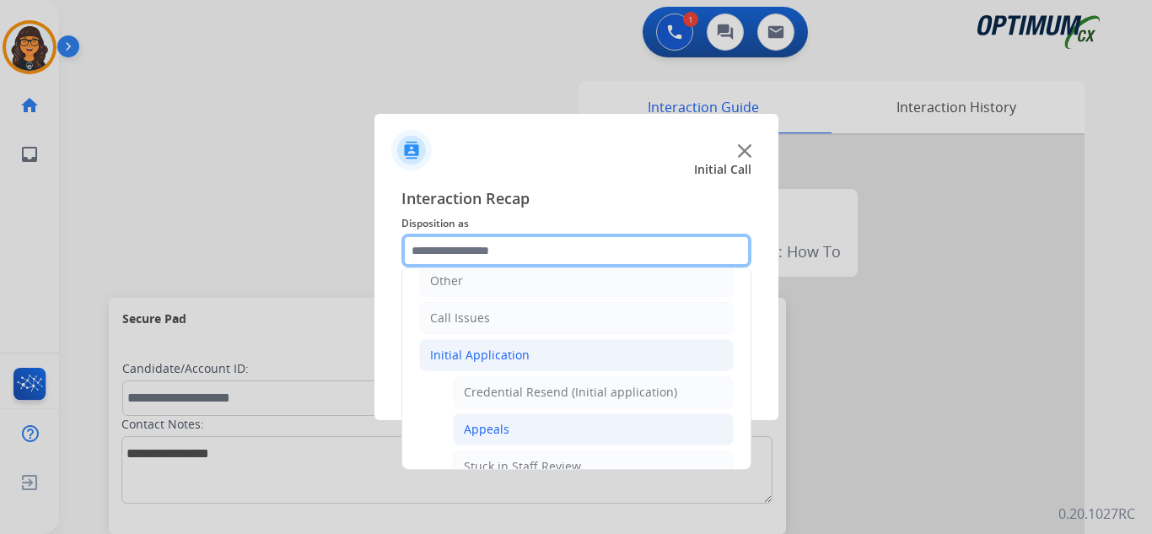
scroll to position [169, 0]
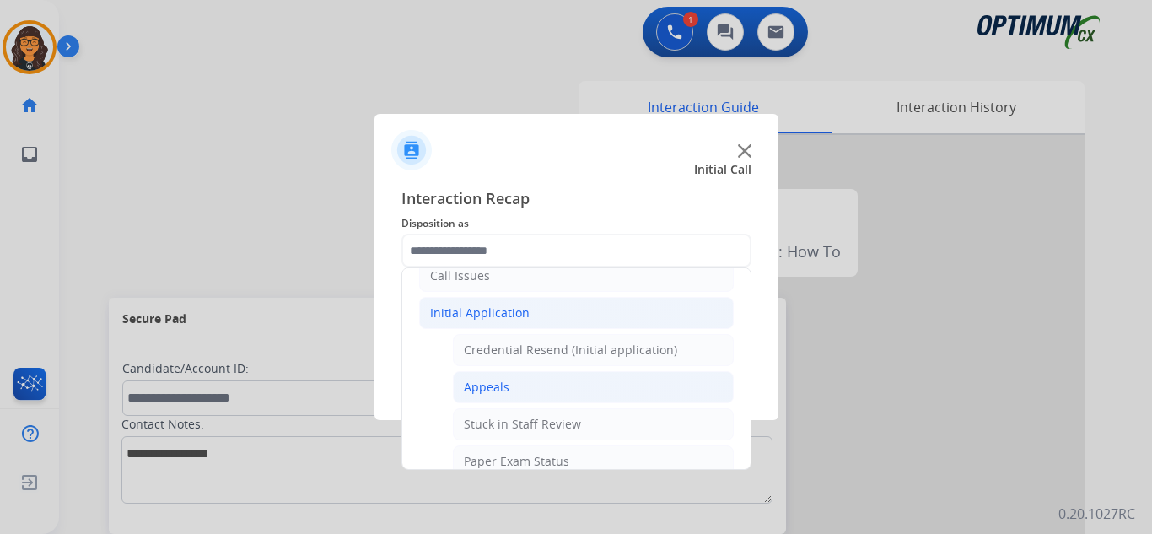
click at [489, 381] on div "Appeals" at bounding box center [487, 387] width 46 height 17
type input "*******"
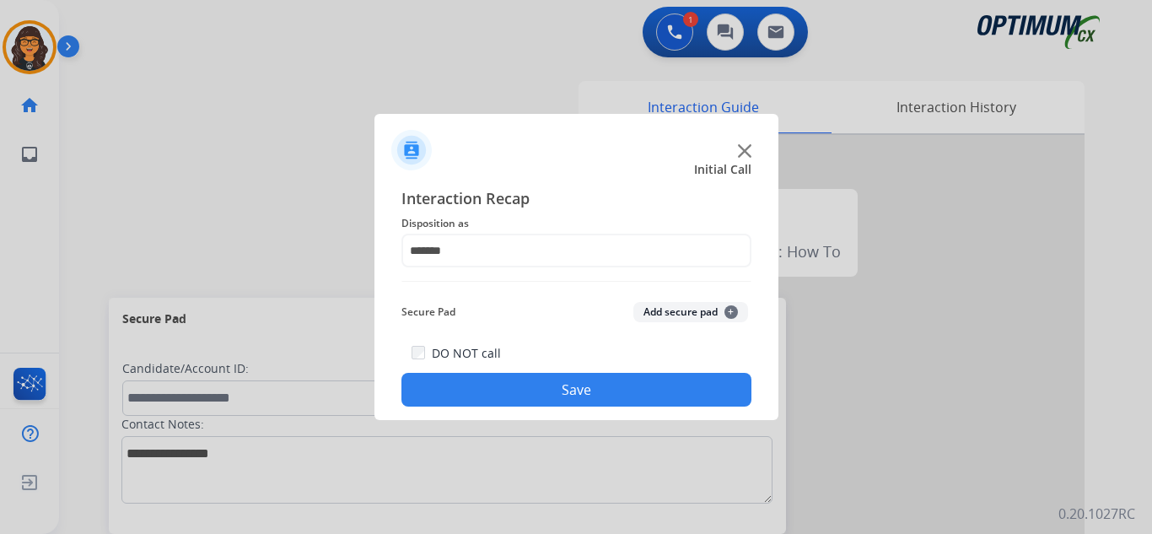
drag, startPoint x: 591, startPoint y: 401, endPoint x: 538, endPoint y: 339, distance: 82.0
click at [591, 401] on button "Save" at bounding box center [576, 390] width 350 height 34
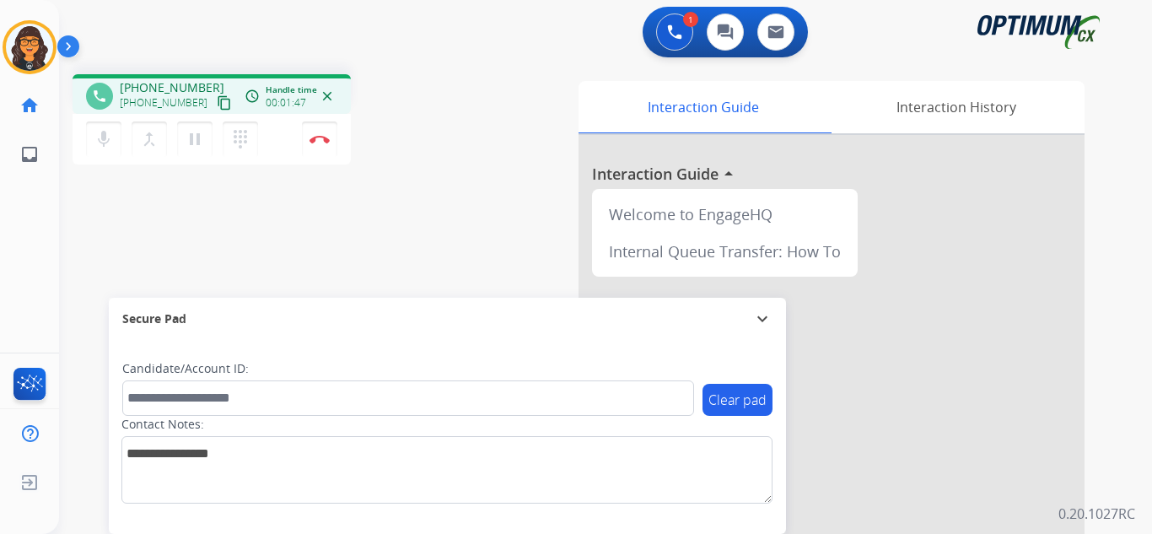
click at [217, 102] on mat-icon "content_copy" at bounding box center [224, 102] width 15 height 15
click at [318, 139] on img at bounding box center [320, 139] width 20 height 8
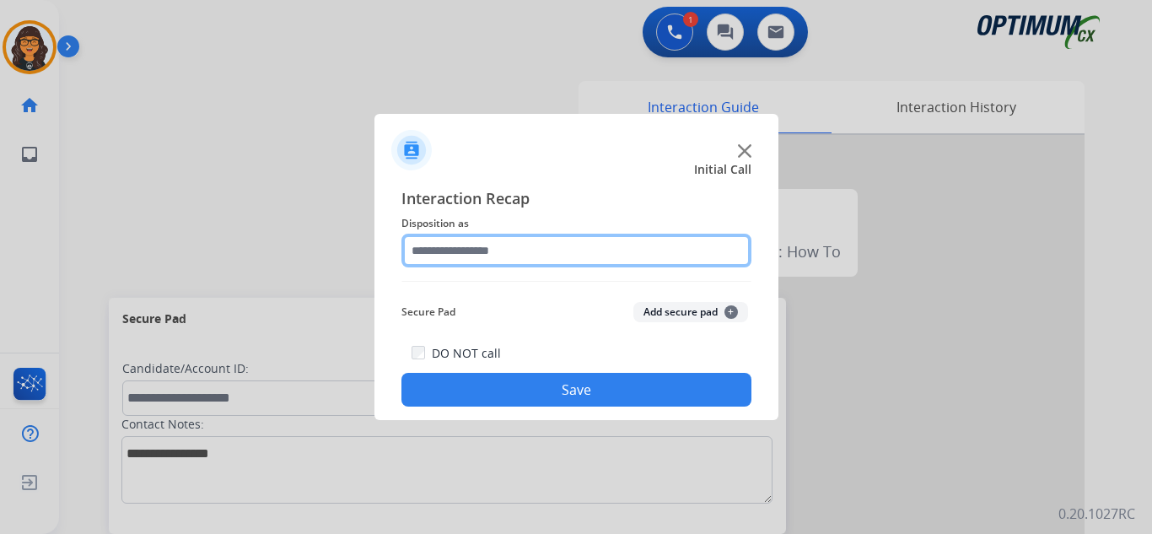
click at [455, 244] on input "text" at bounding box center [576, 251] width 350 height 34
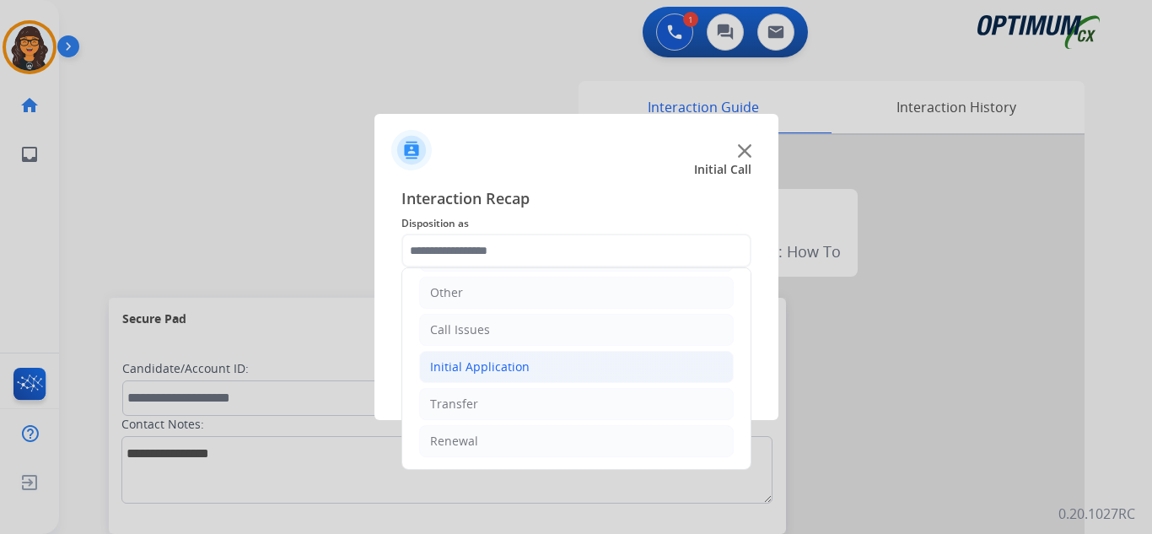
click at [481, 370] on div "Initial Application" at bounding box center [480, 366] width 100 height 17
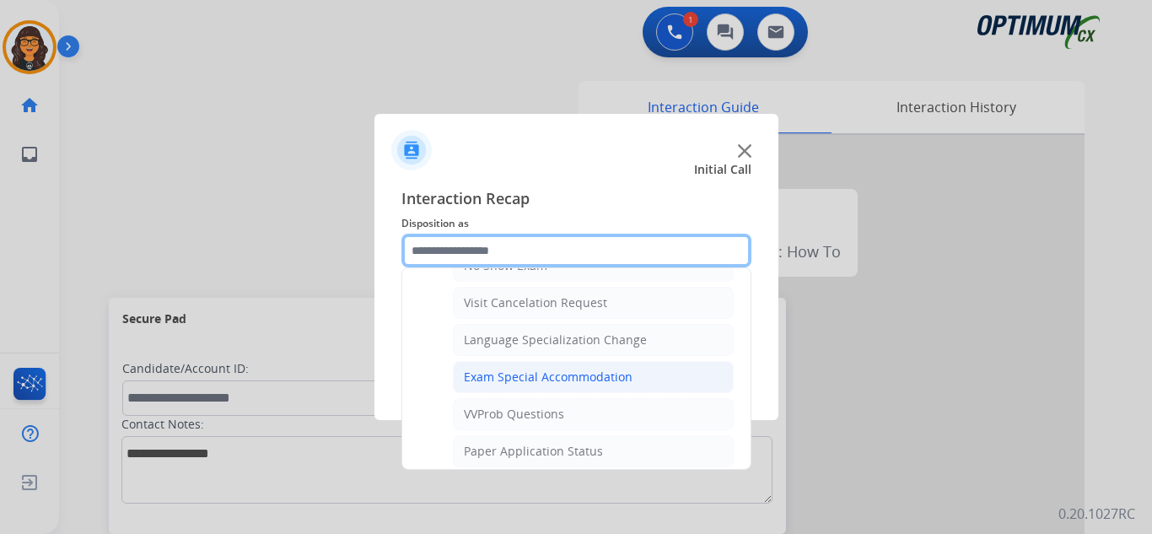
scroll to position [874, 0]
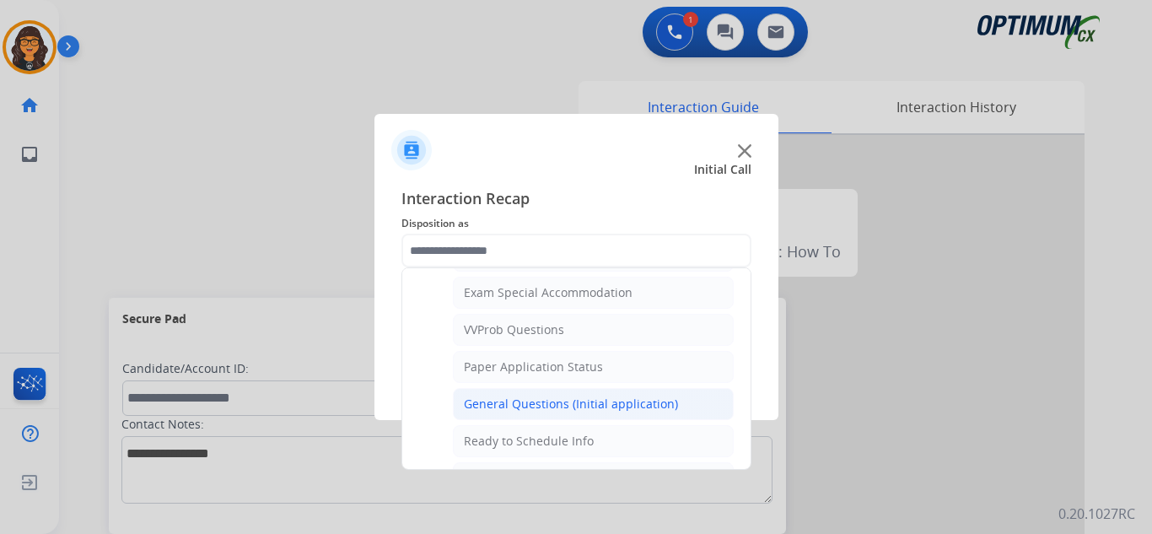
click at [564, 396] on li "General Questions (Initial application)" at bounding box center [593, 404] width 281 height 32
type input "**********"
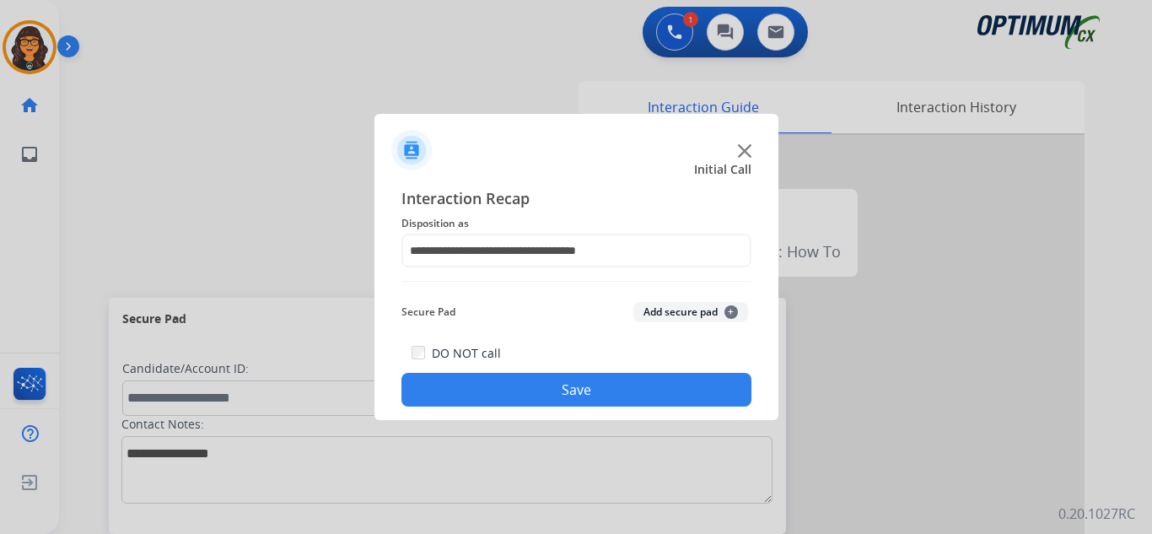
click at [560, 382] on button "Save" at bounding box center [576, 390] width 350 height 34
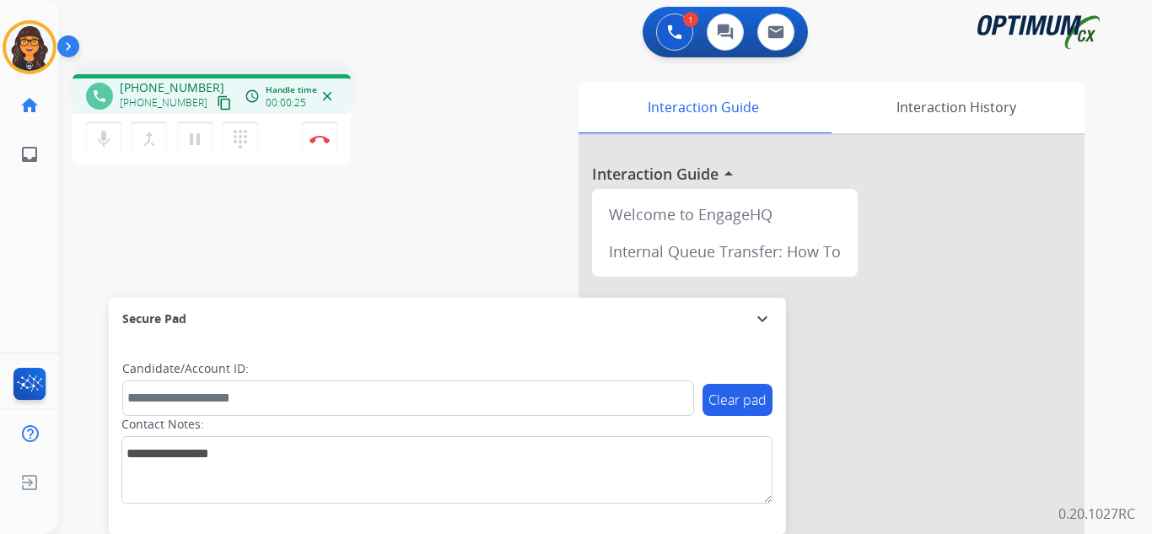
drag, startPoint x: 207, startPoint y: 101, endPoint x: 218, endPoint y: 69, distance: 33.6
click at [217, 101] on mat-icon "content_copy" at bounding box center [224, 102] width 15 height 15
click at [316, 141] on img at bounding box center [320, 139] width 20 height 8
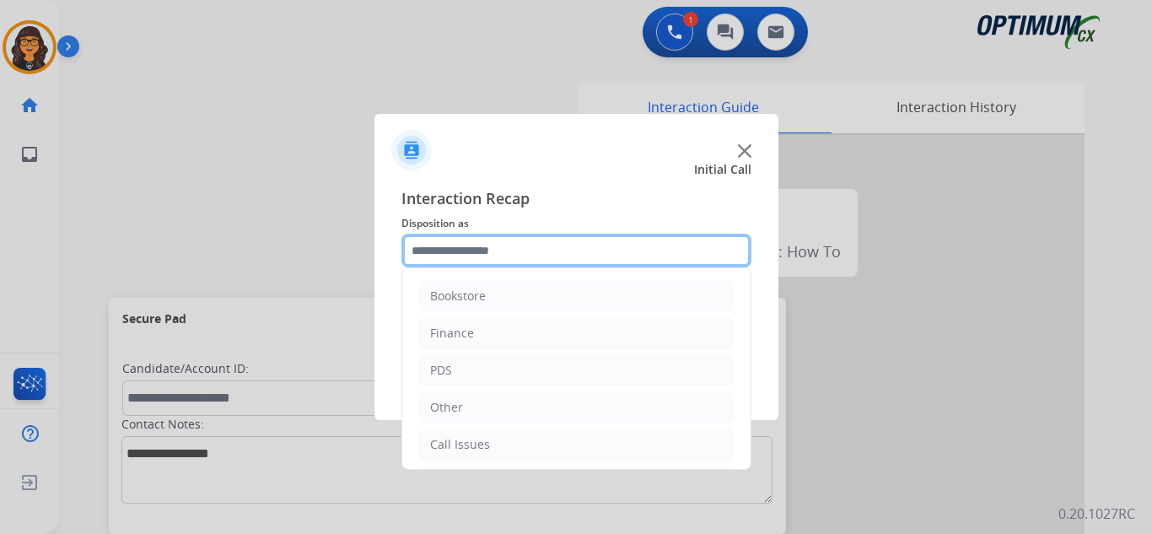
click at [496, 259] on input "text" at bounding box center [576, 251] width 350 height 34
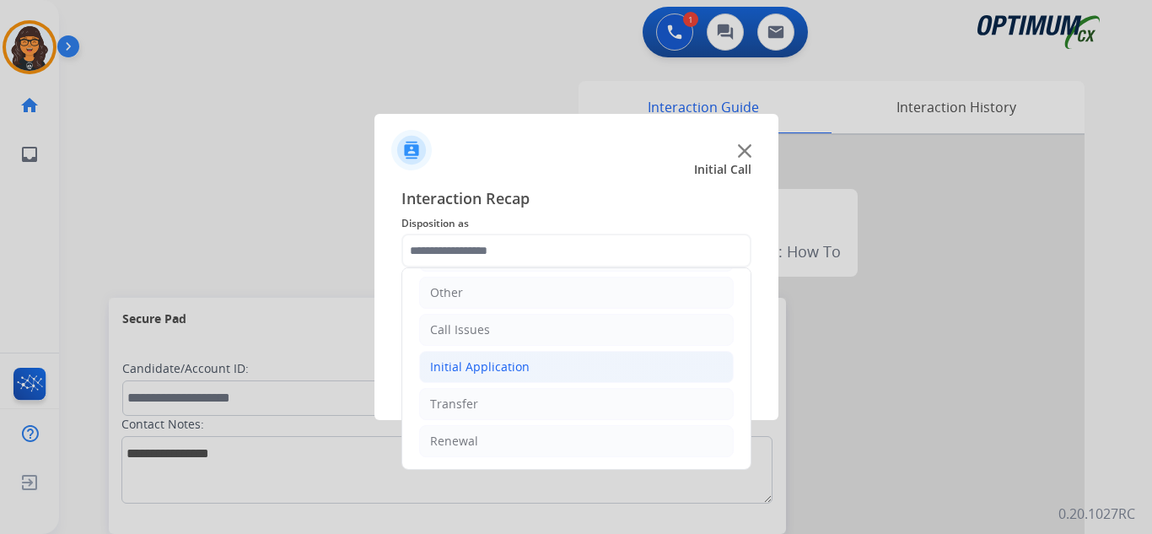
click at [476, 378] on li "Initial Application" at bounding box center [576, 367] width 315 height 32
click at [504, 369] on div "Initial Application" at bounding box center [480, 366] width 100 height 17
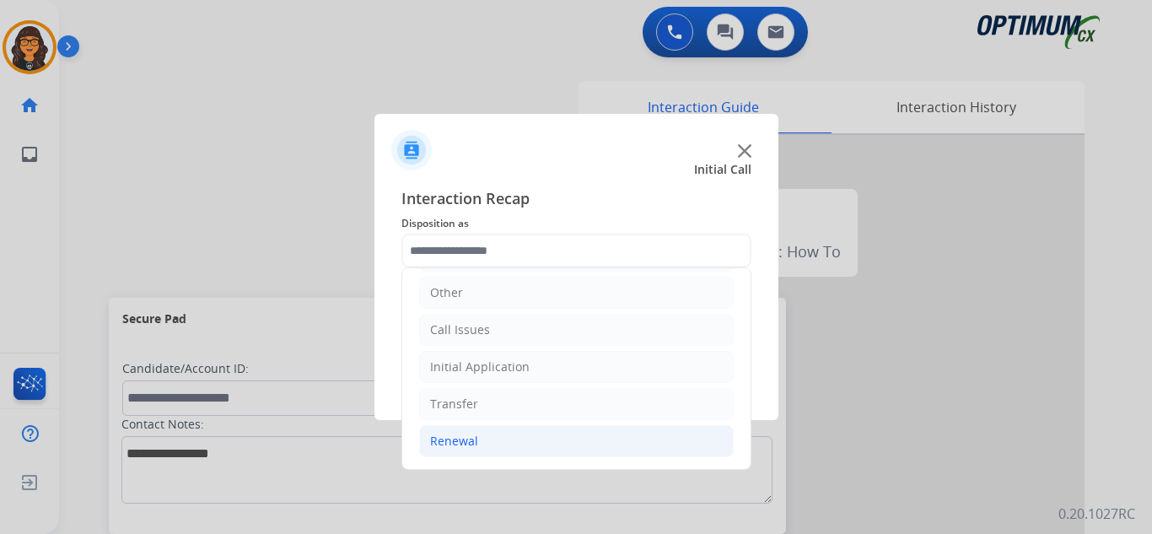
click at [465, 438] on div "Renewal" at bounding box center [454, 441] width 48 height 17
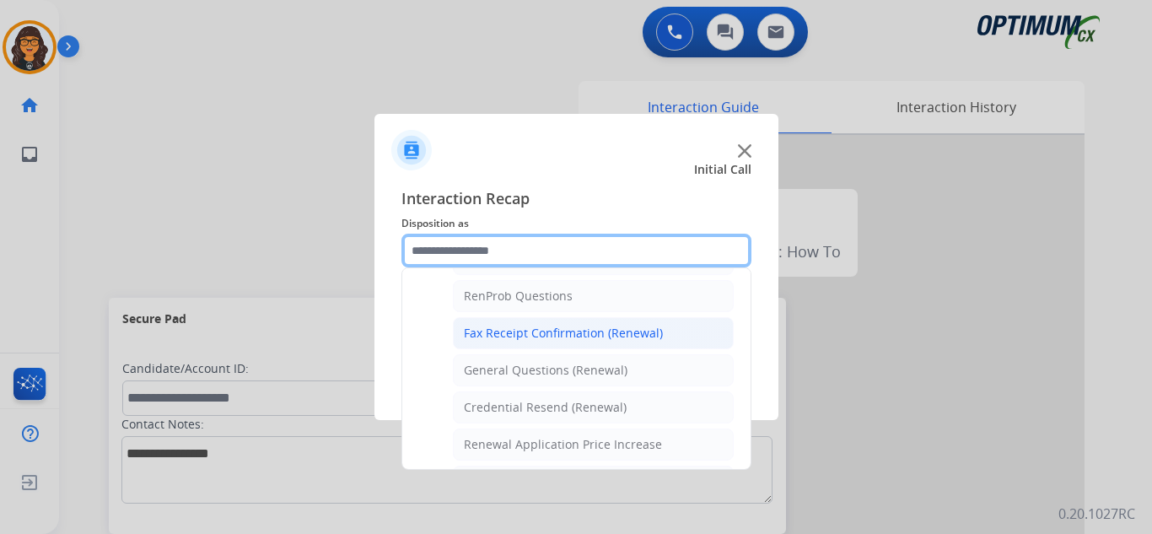
scroll to position [398, 0]
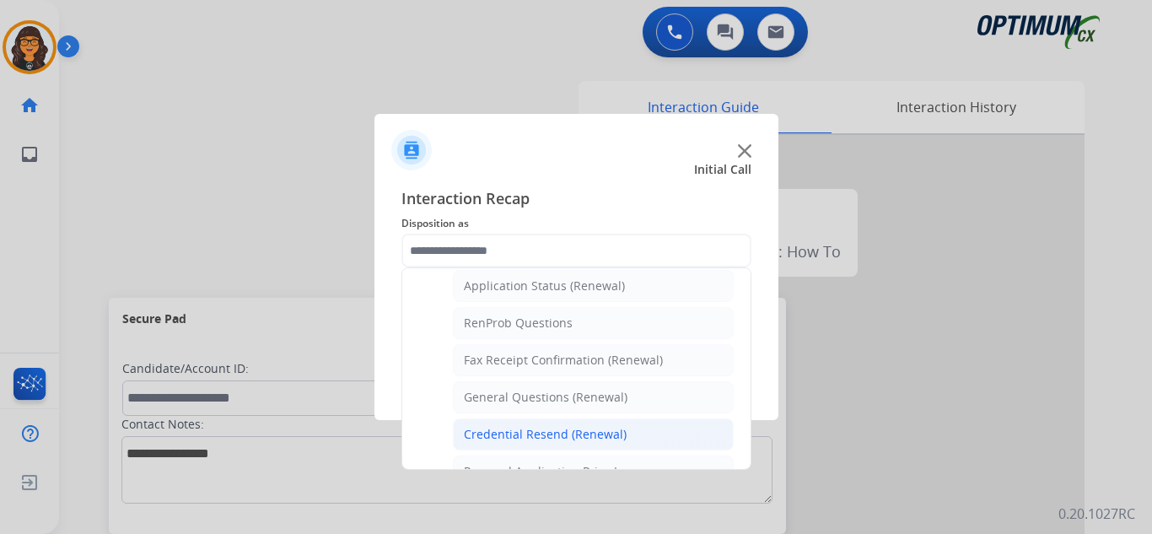
click at [520, 430] on div "Credential Resend (Renewal)" at bounding box center [545, 434] width 163 height 17
type input "**********"
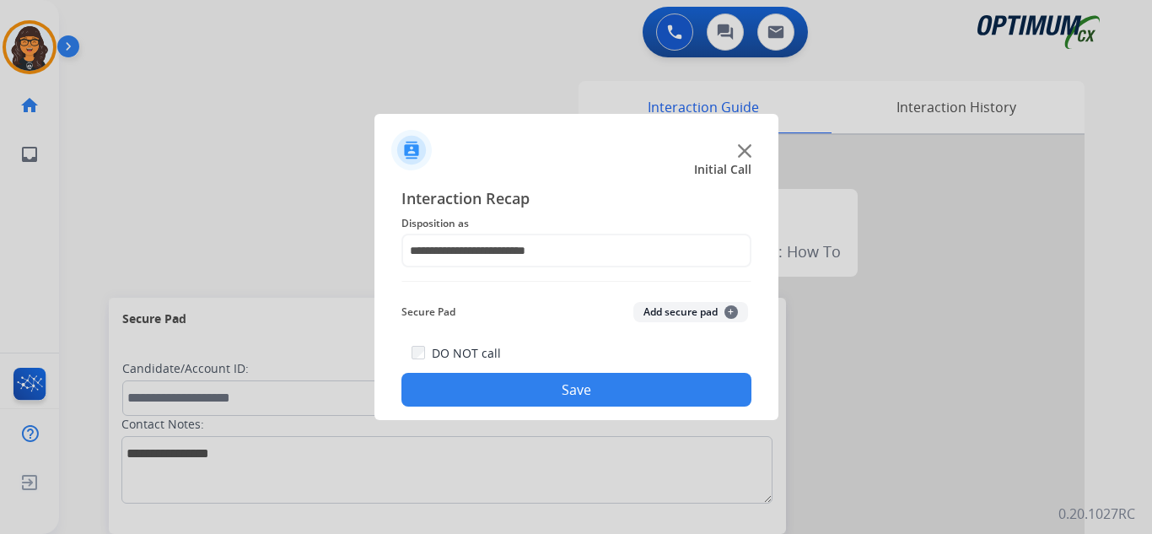
click at [540, 390] on button "Save" at bounding box center [576, 390] width 350 height 34
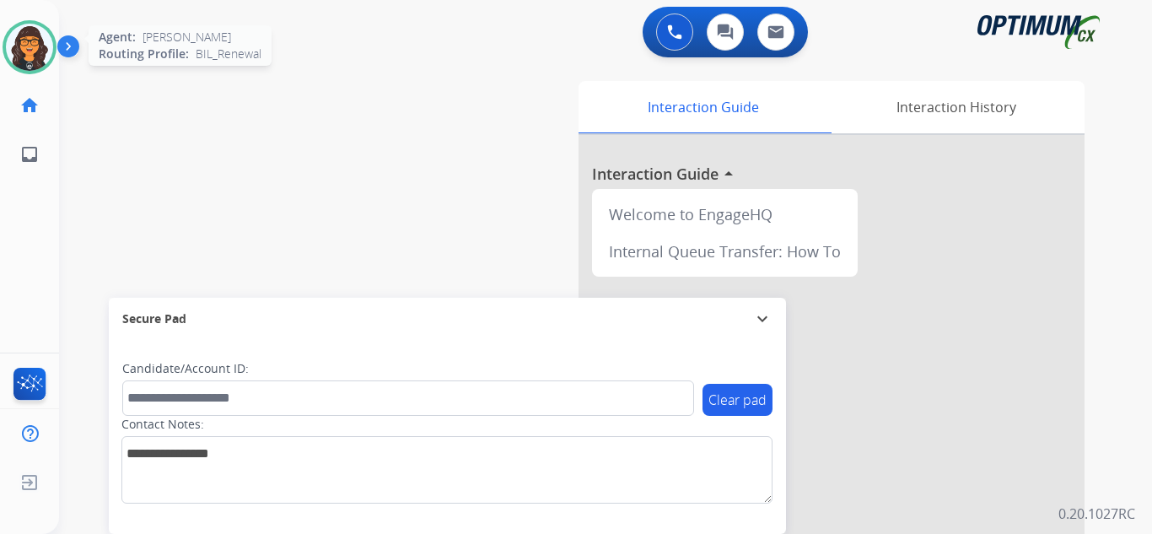
click at [45, 41] on img at bounding box center [29, 47] width 47 height 47
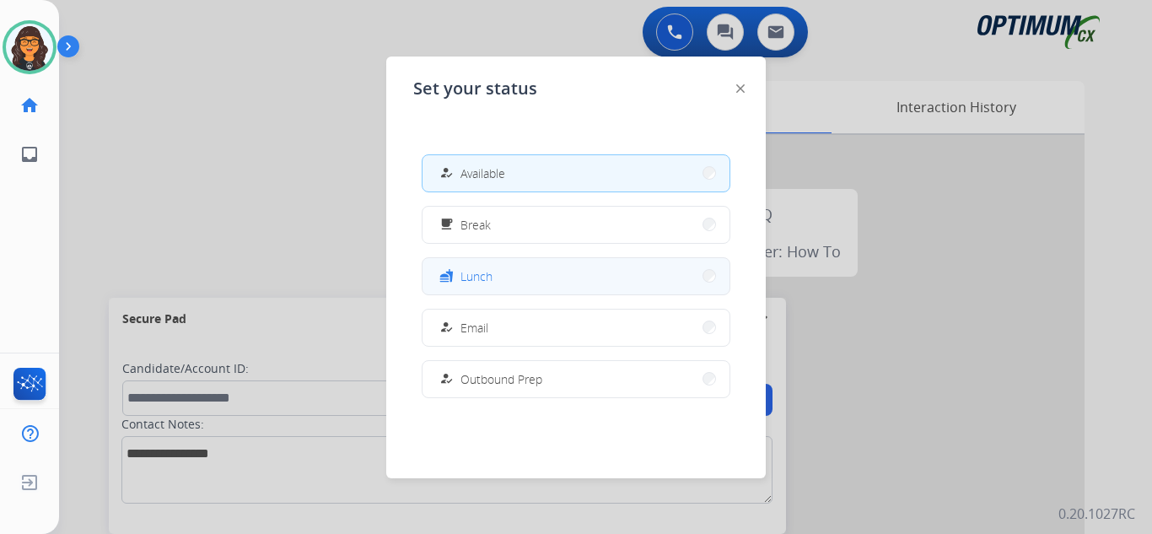
click at [514, 278] on button "fastfood Lunch" at bounding box center [576, 276] width 307 height 36
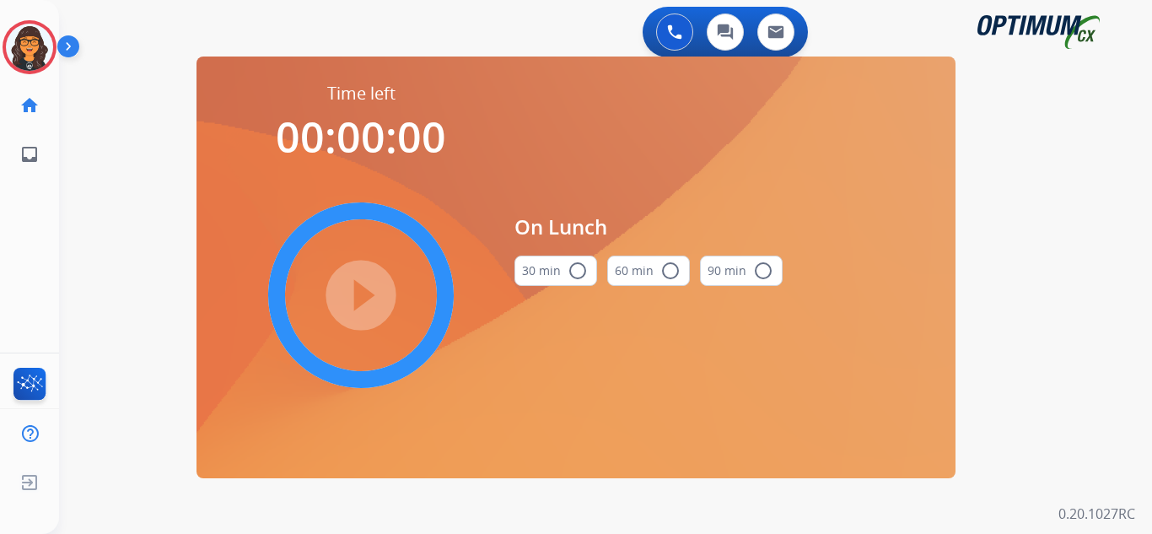
drag, startPoint x: 561, startPoint y: 277, endPoint x: 417, endPoint y: 294, distance: 145.2
click at [560, 277] on button "30 min radio_button_unchecked" at bounding box center [555, 271] width 83 height 30
click at [351, 286] on mat-icon "play_circle_filled" at bounding box center [361, 295] width 20 height 20
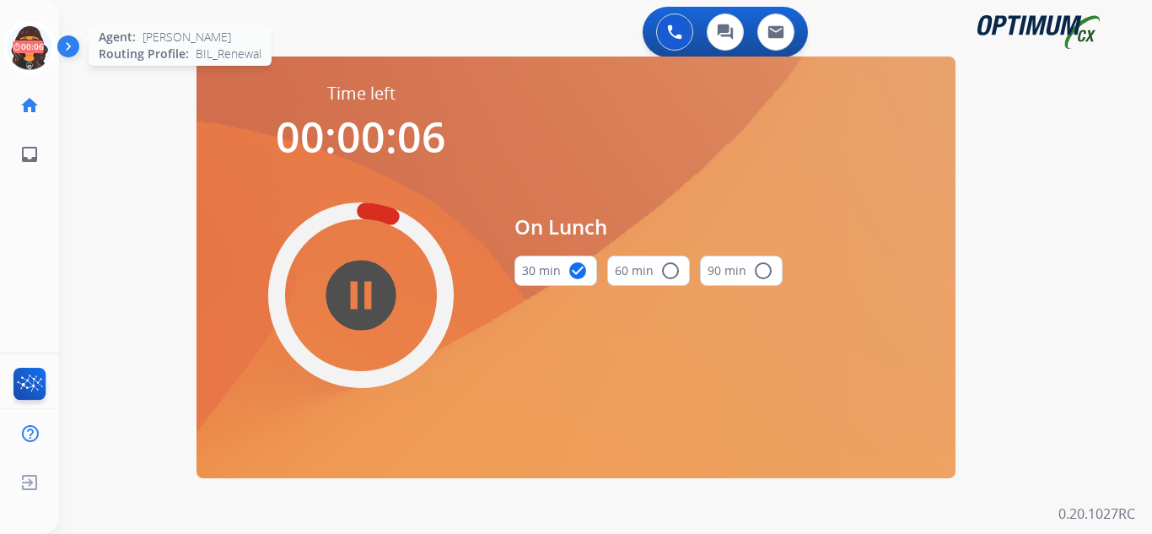
click at [23, 30] on icon at bounding box center [30, 47] width 55 height 55
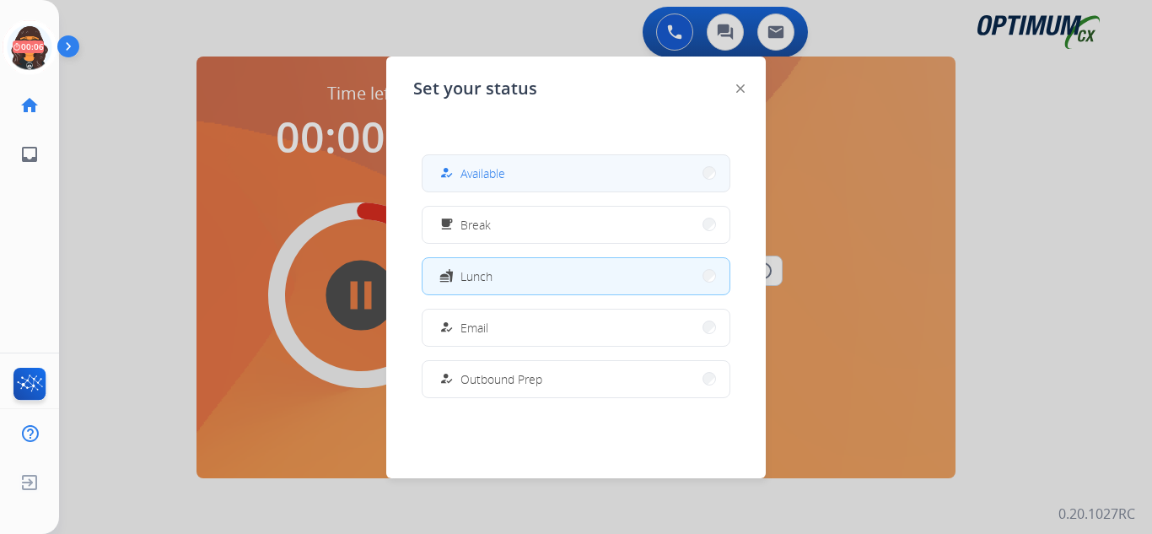
click at [461, 165] on div "how_to_reg Available" at bounding box center [470, 173] width 69 height 20
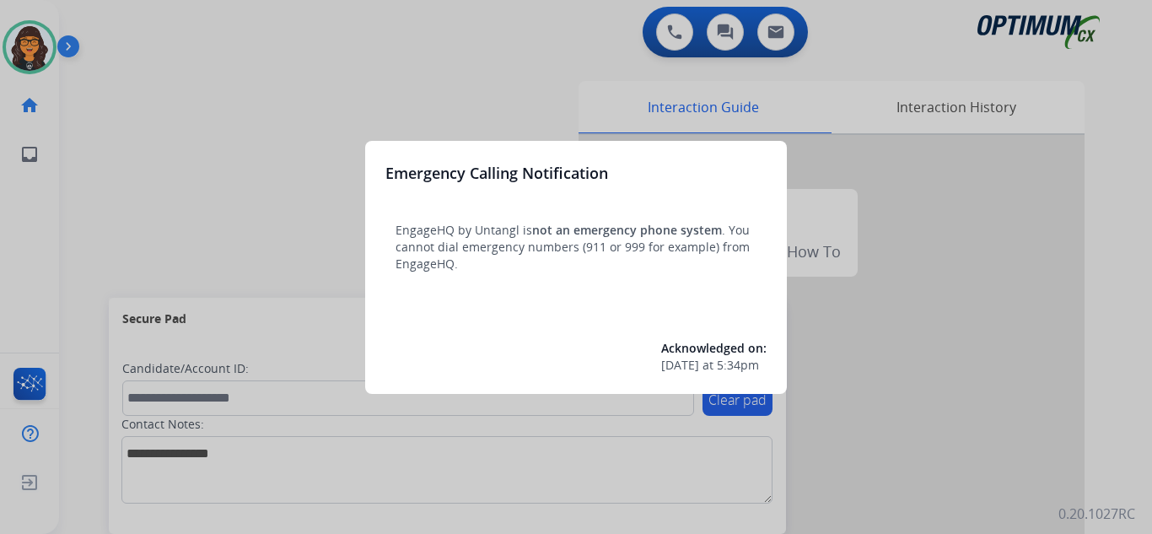
click at [79, 25] on div at bounding box center [576, 267] width 1152 height 534
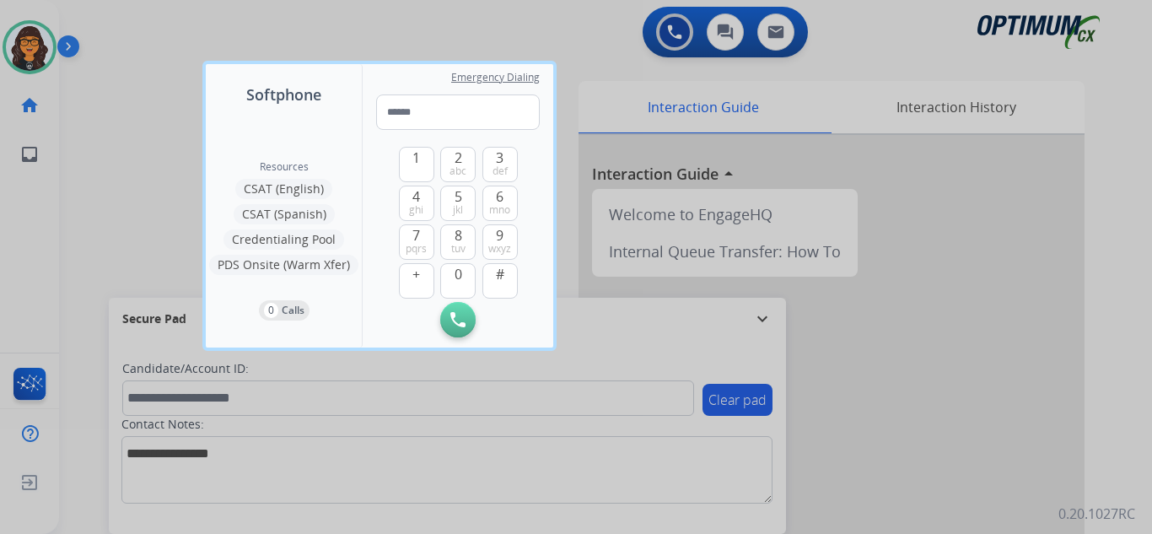
click at [100, 22] on div at bounding box center [576, 267] width 1152 height 534
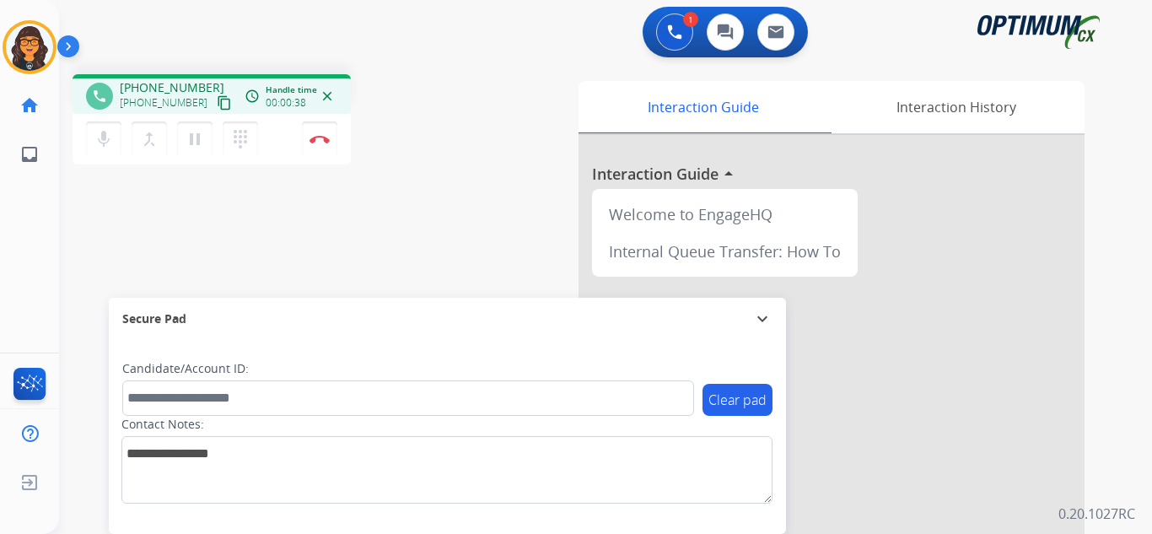
click at [217, 103] on mat-icon "content_copy" at bounding box center [224, 102] width 15 height 15
click at [313, 137] on img at bounding box center [320, 139] width 20 height 8
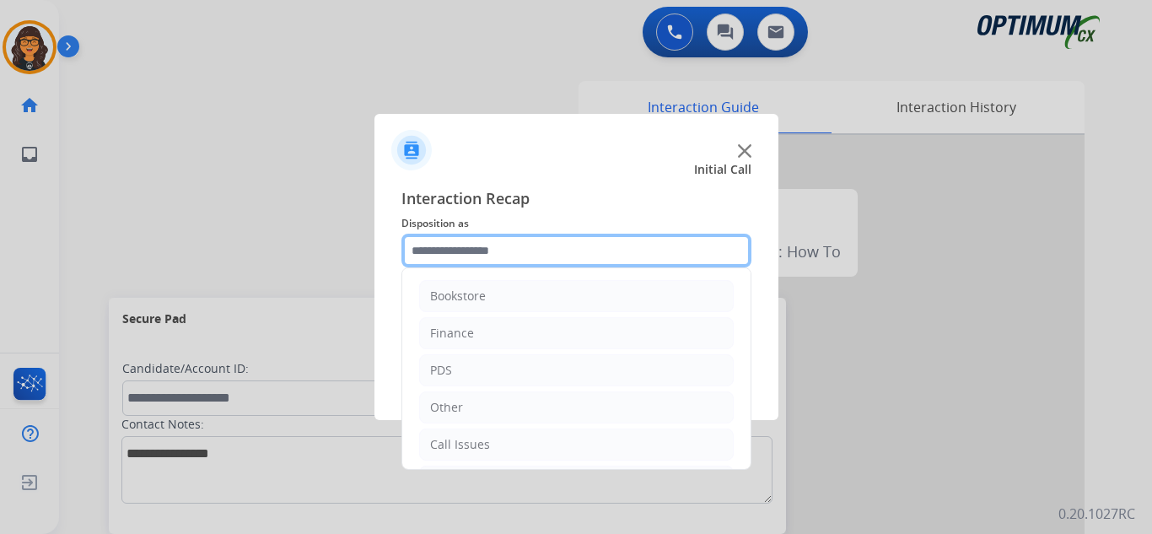
click at [459, 248] on input "text" at bounding box center [576, 251] width 350 height 34
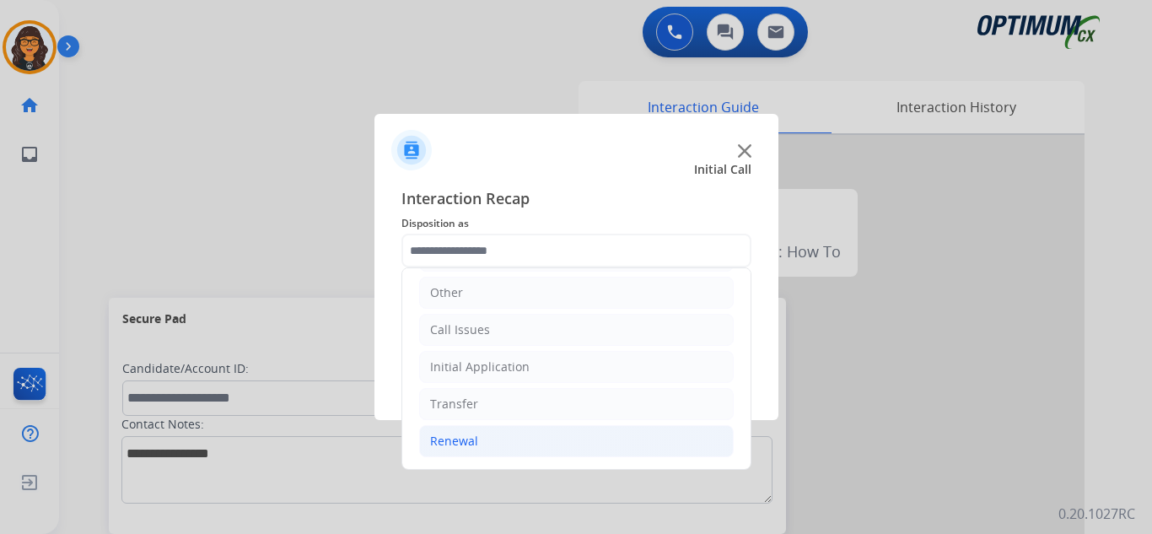
click at [440, 449] on div "Renewal" at bounding box center [454, 441] width 48 height 17
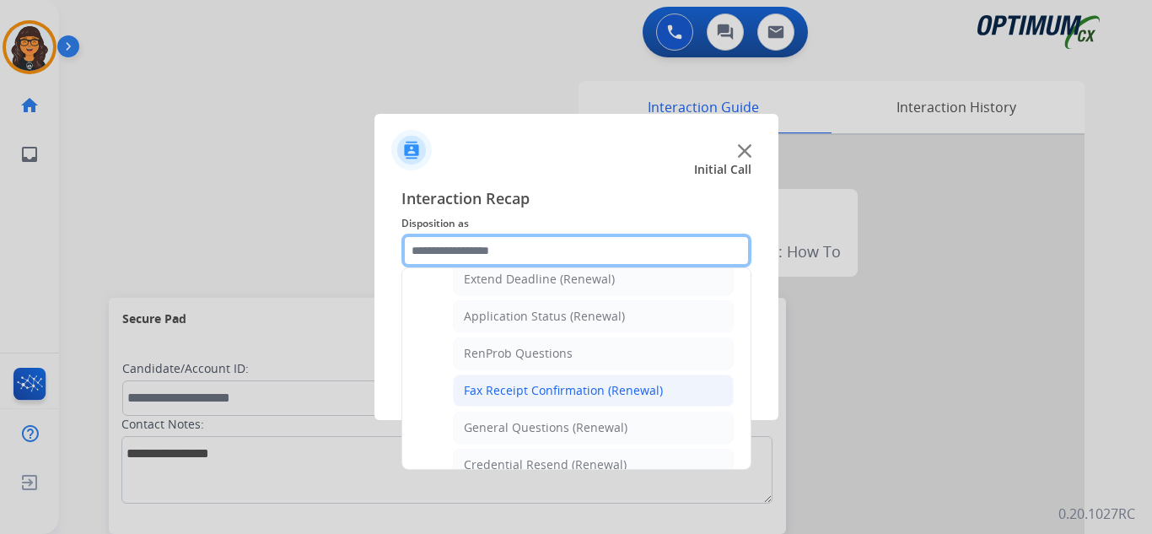
scroll to position [452, 0]
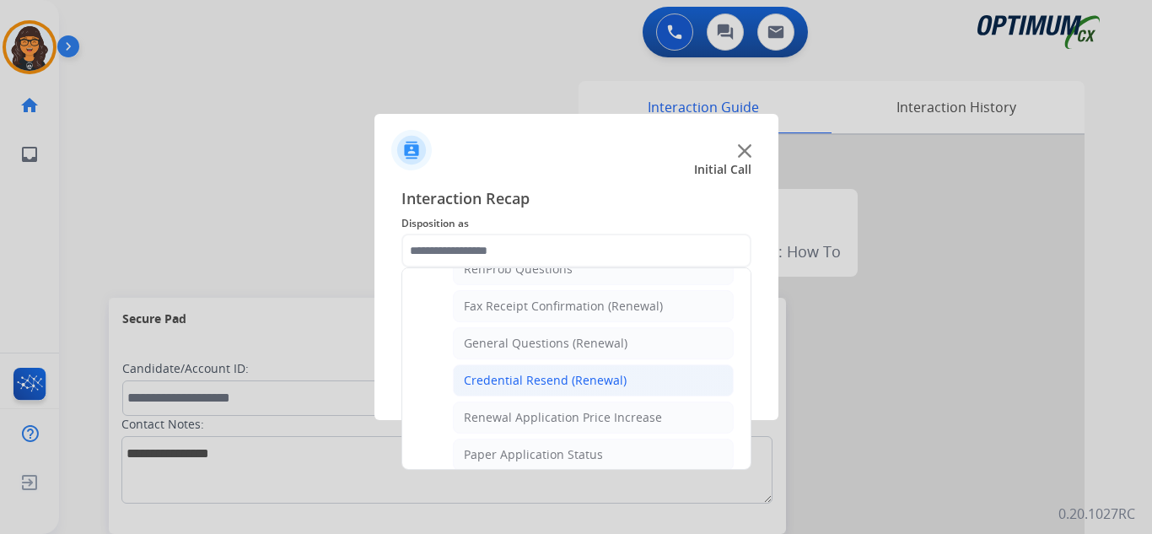
click at [518, 377] on div "Credential Resend (Renewal)" at bounding box center [545, 380] width 163 height 17
type input "**********"
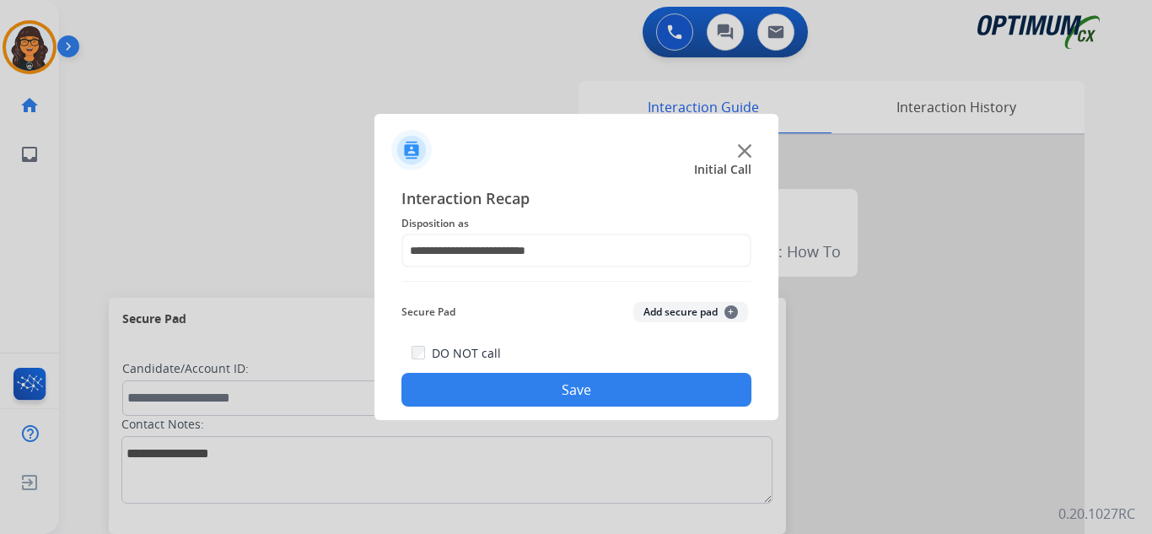
click at [514, 394] on button "Save" at bounding box center [576, 390] width 350 height 34
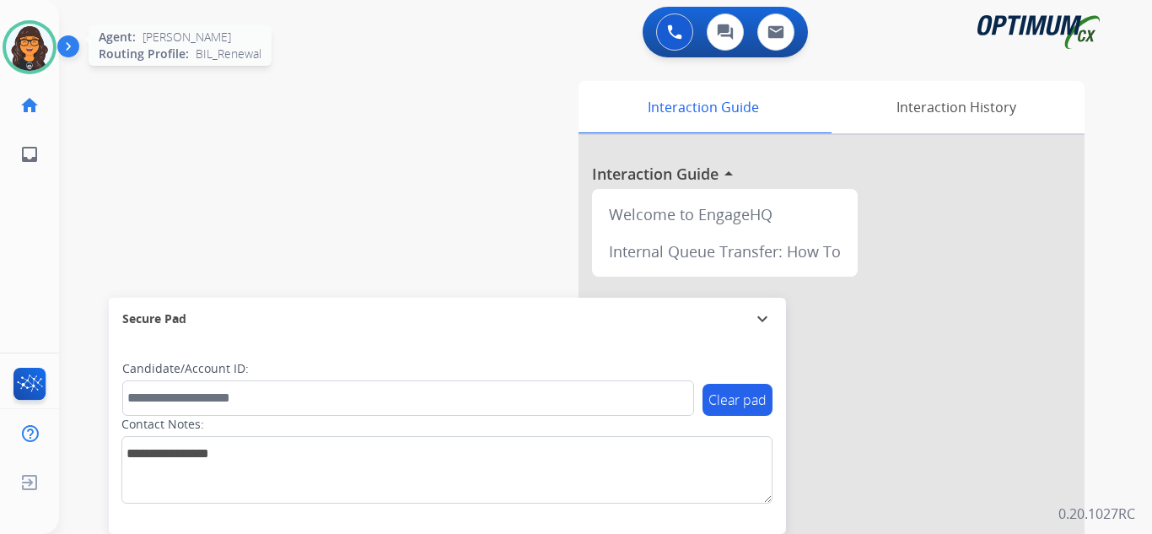
click at [30, 47] on img at bounding box center [29, 47] width 47 height 47
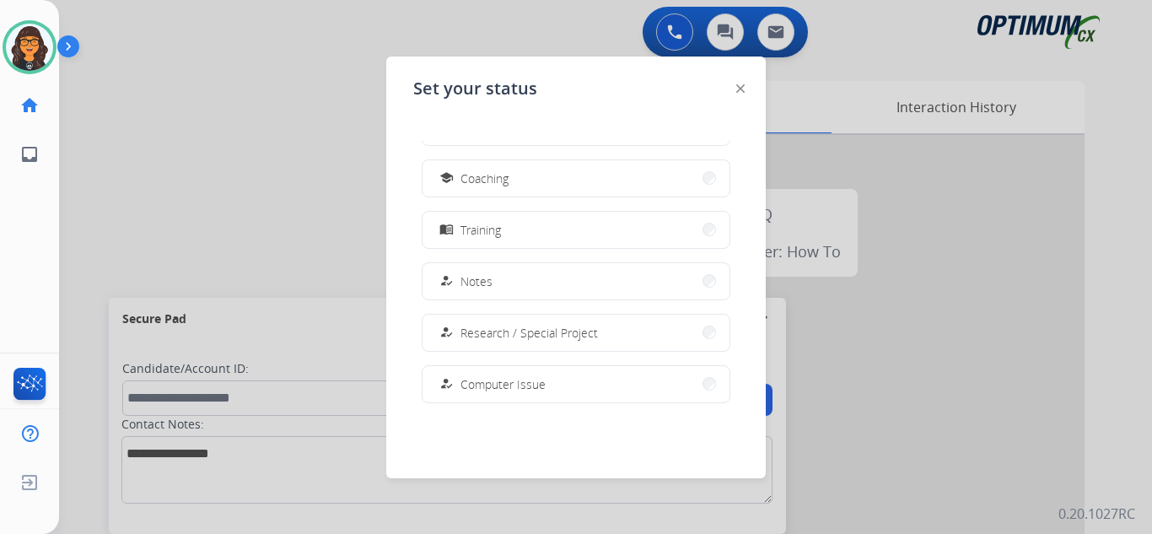
scroll to position [253, 0]
click at [490, 180] on span "Coaching" at bounding box center [484, 178] width 48 height 18
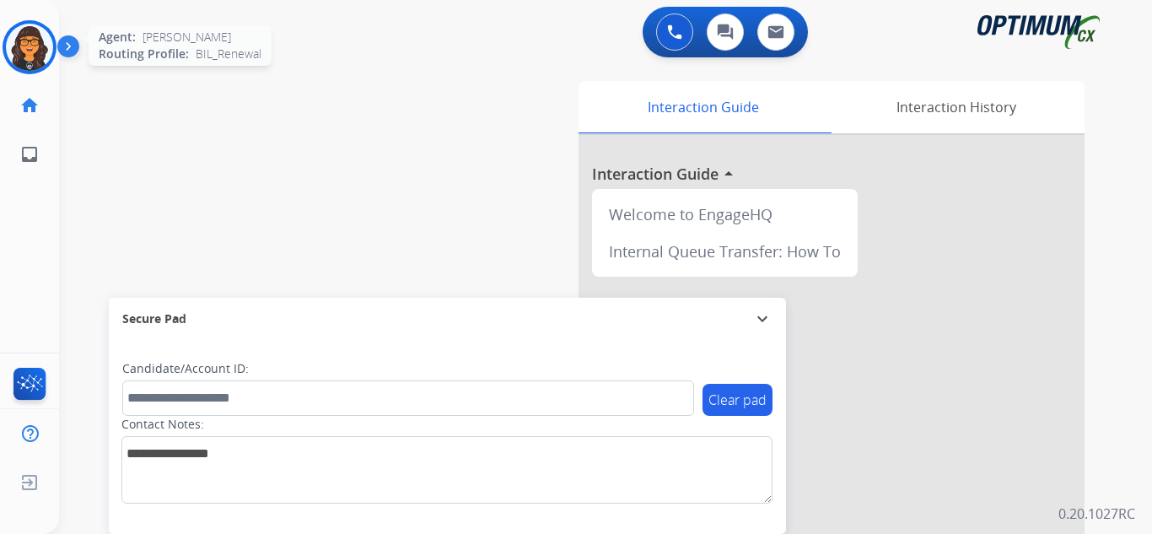
click at [40, 41] on img at bounding box center [29, 47] width 47 height 47
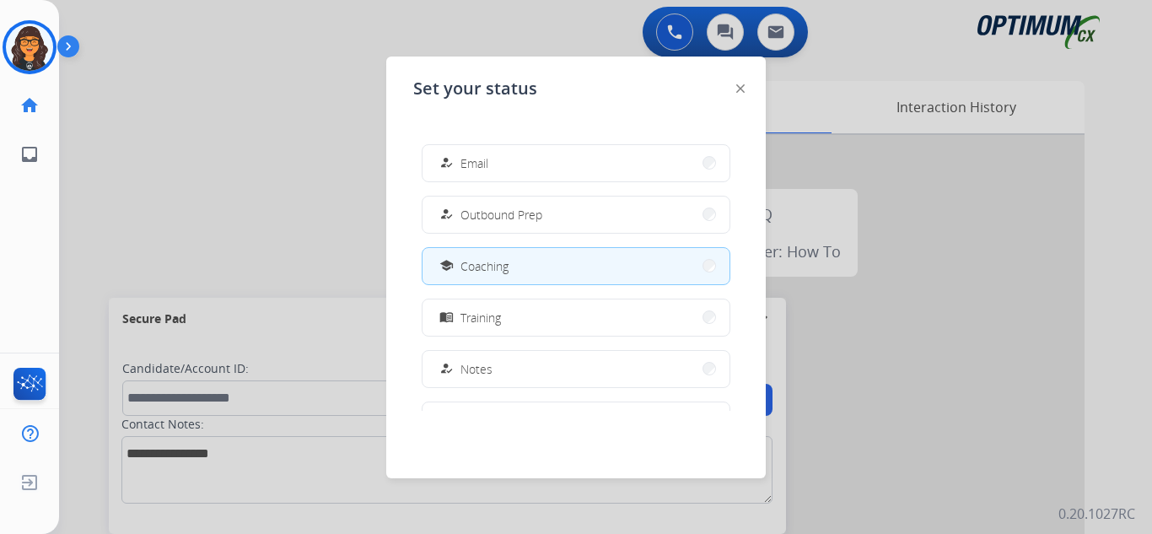
scroll to position [169, 0]
click at [740, 89] on img at bounding box center [740, 88] width 8 height 8
